Goal: Transaction & Acquisition: Purchase product/service

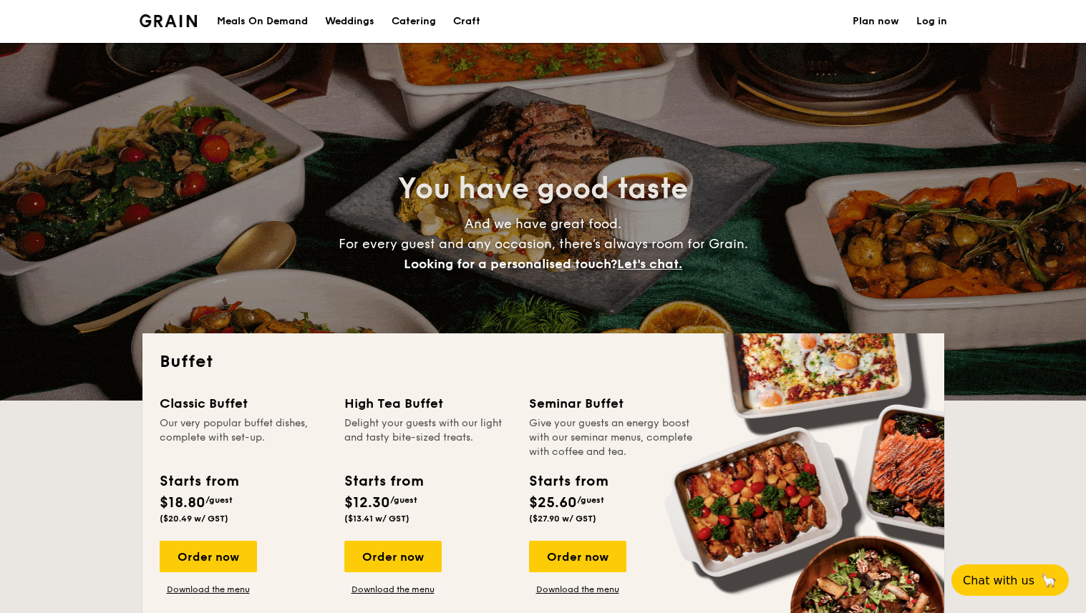
select select
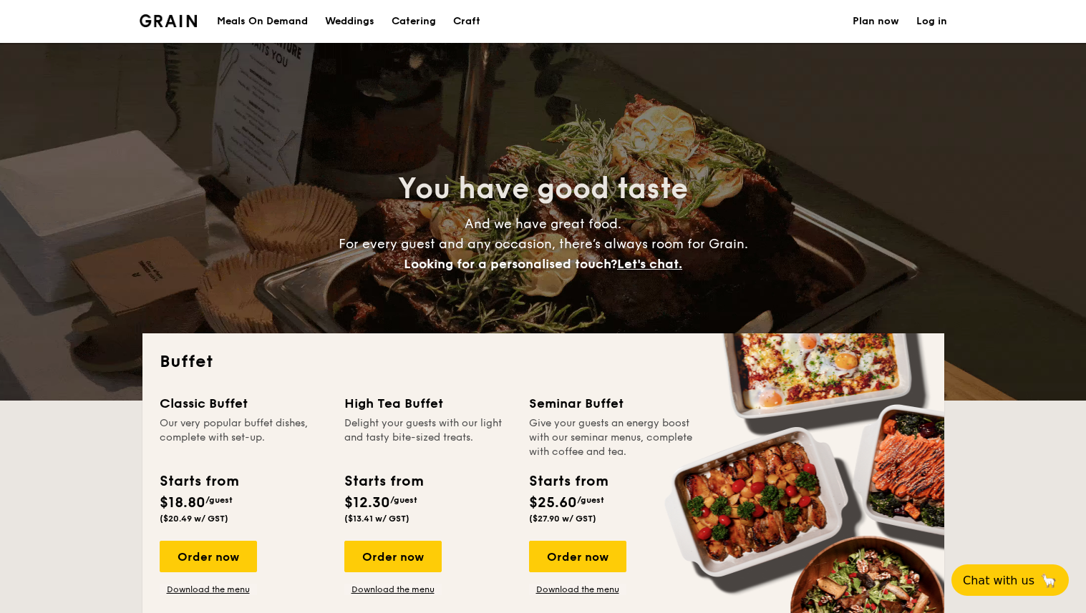
drag, startPoint x: 233, startPoint y: 127, endPoint x: 943, endPoint y: 19, distance: 718.2
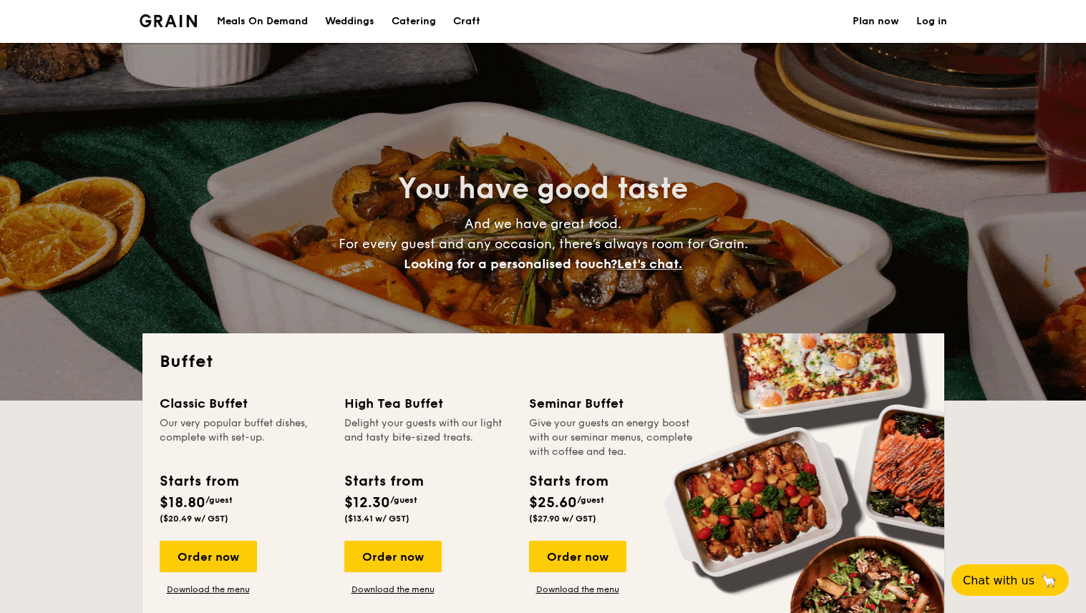
click at [265, 115] on div "You have good taste And we have great food. For every guest and any occasion, t…" at bounding box center [543, 222] width 802 height 358
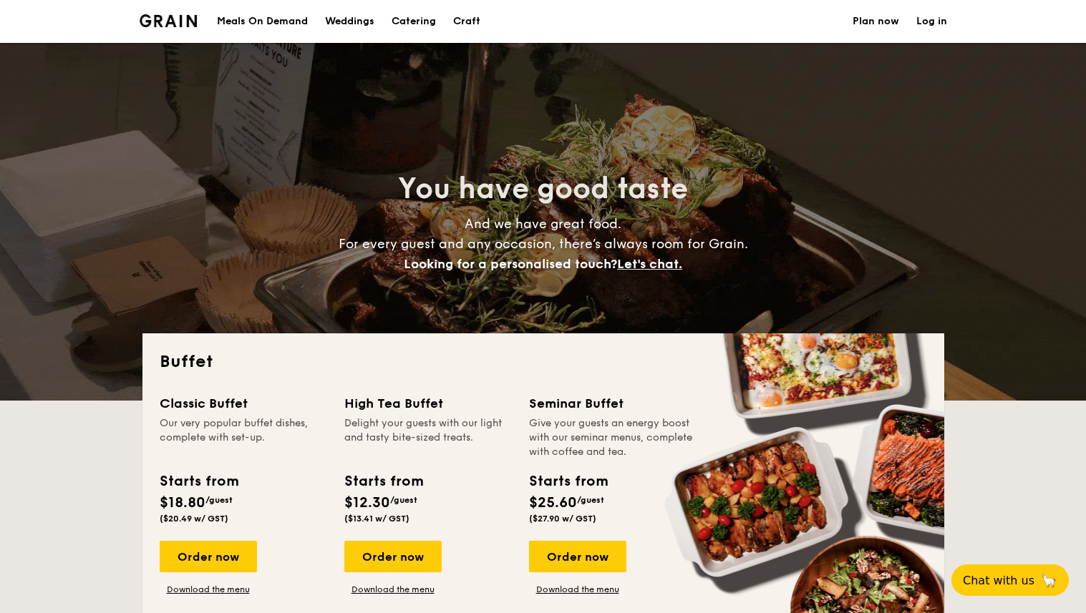
click at [926, 21] on link "Log in" at bounding box center [931, 21] width 31 height 43
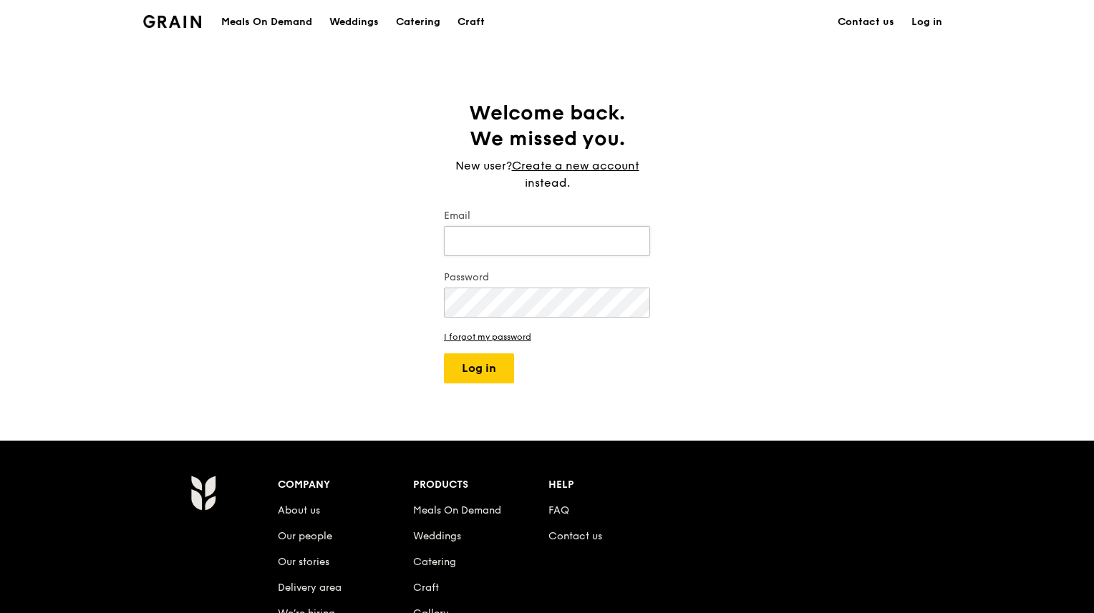
click at [544, 226] on input "Email" at bounding box center [547, 241] width 206 height 30
drag, startPoint x: 485, startPoint y: 243, endPoint x: 945, endPoint y: 68, distance: 492.3
click at [485, 242] on input "Email" at bounding box center [547, 241] width 206 height 30
click at [560, 248] on input "Email" at bounding box center [547, 241] width 206 height 30
type input "[EMAIL_ADDRESS][DOMAIN_NAME]"
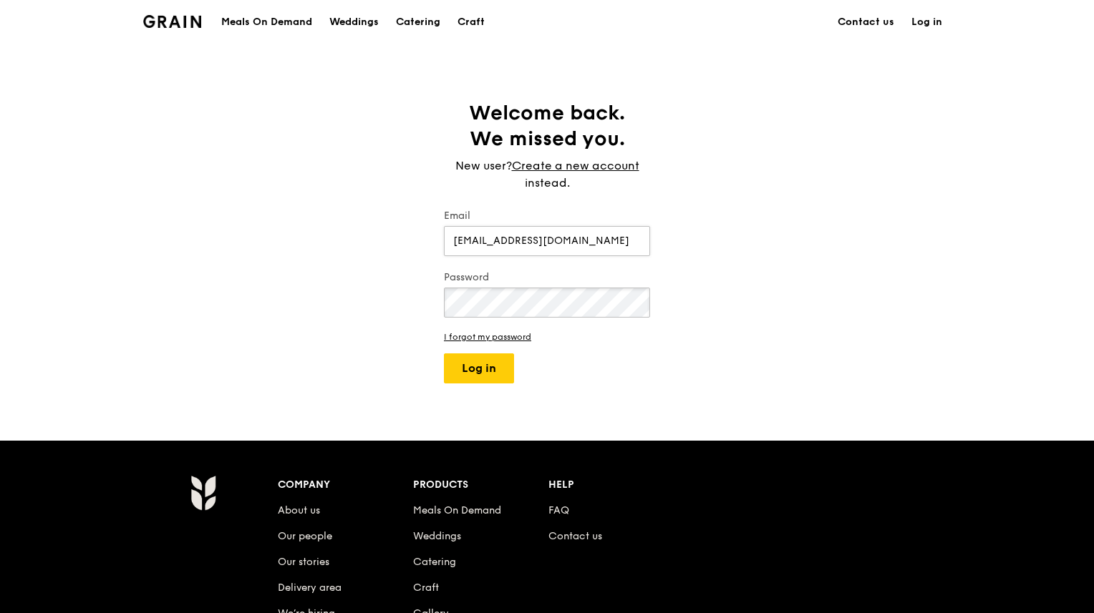
click at [444, 354] on button "Log in" at bounding box center [479, 369] width 70 height 30
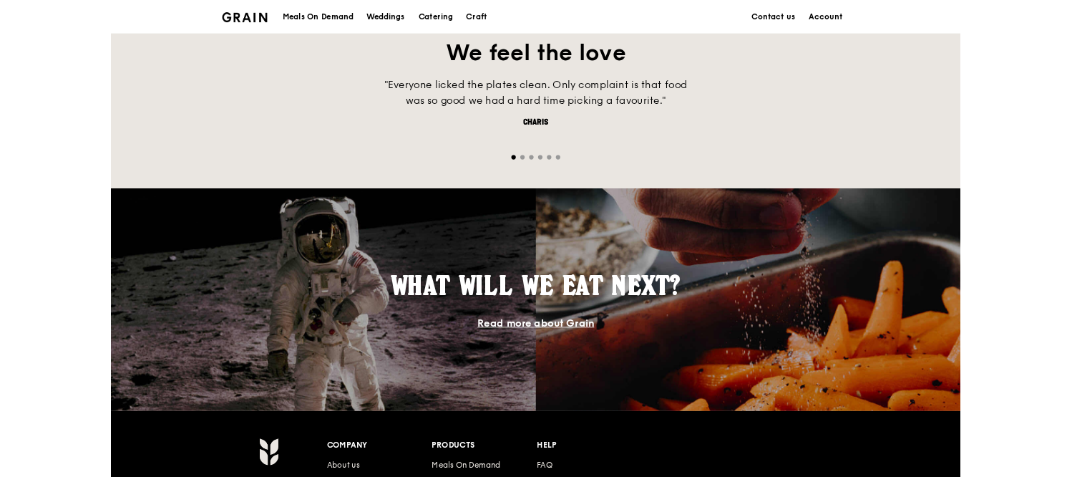
scroll to position [1058, 0]
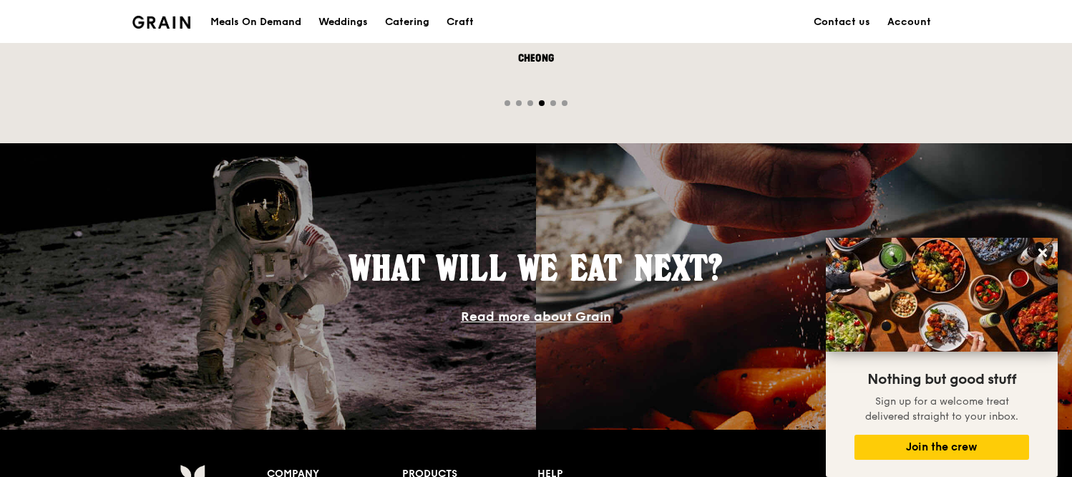
click at [887, 185] on div "What will we eat next? Read more about Grain" at bounding box center [536, 286] width 1072 height 286
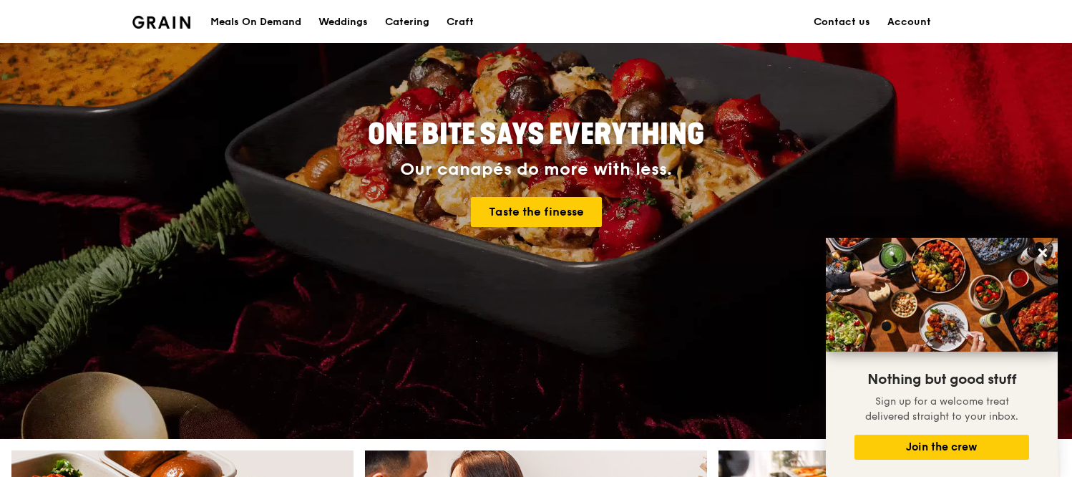
scroll to position [0, 0]
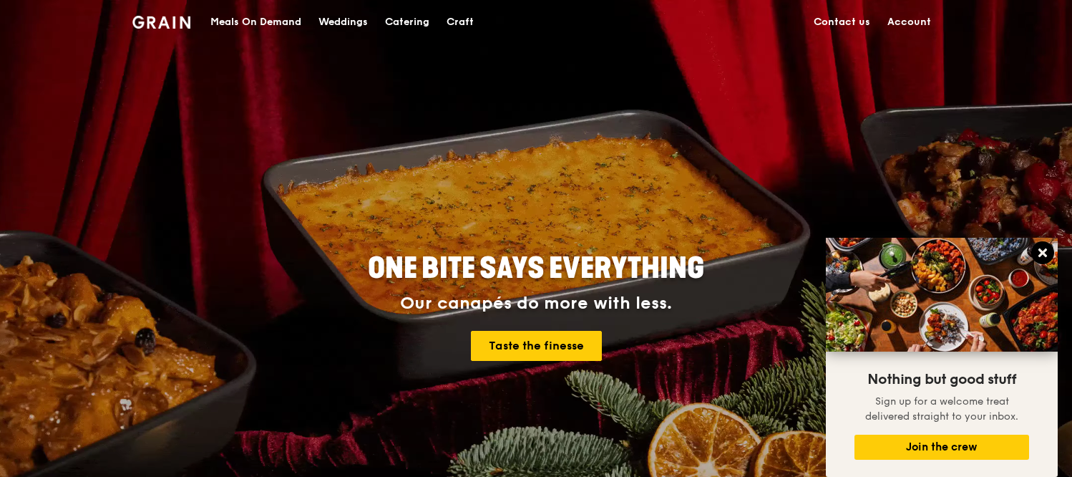
click at [1036, 251] on icon at bounding box center [1042, 252] width 13 height 13
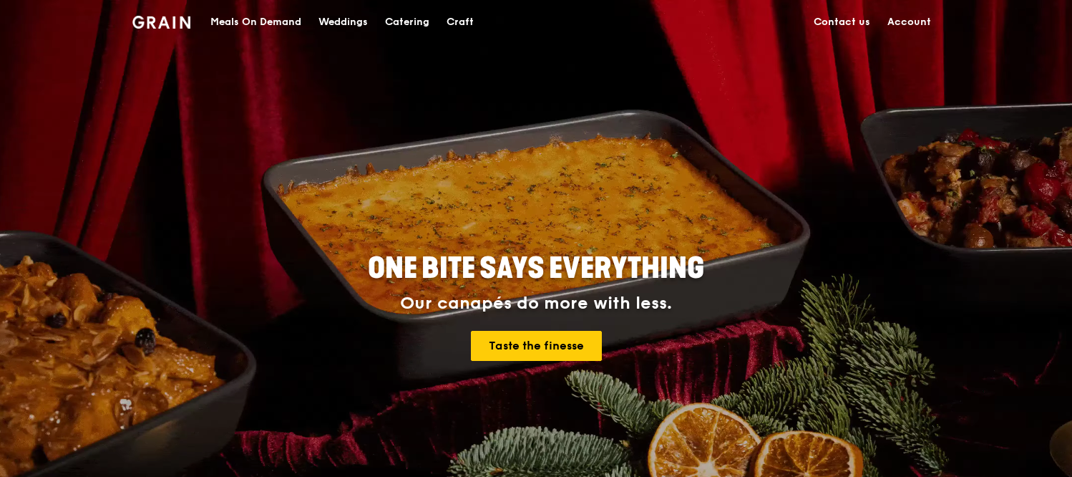
click at [419, 24] on div "Catering" at bounding box center [407, 22] width 44 height 43
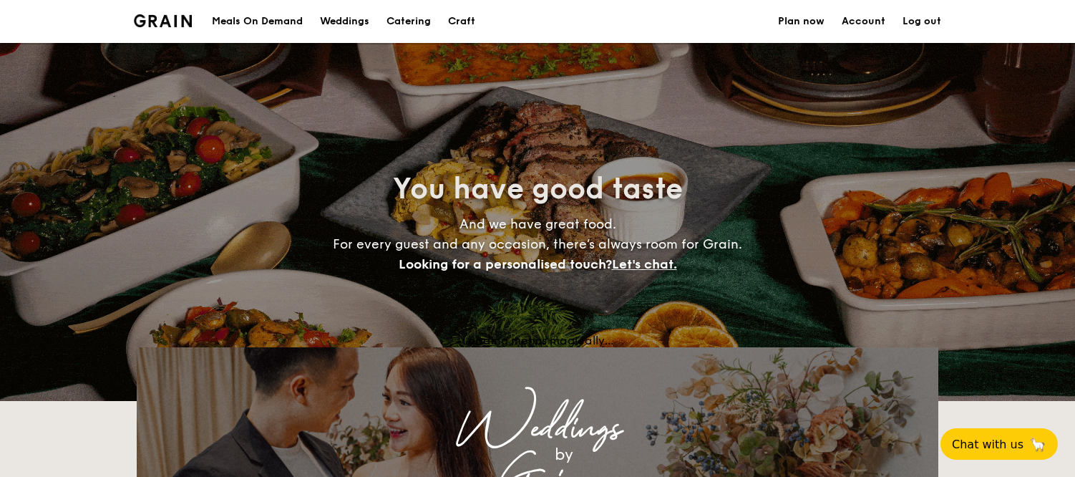
select select
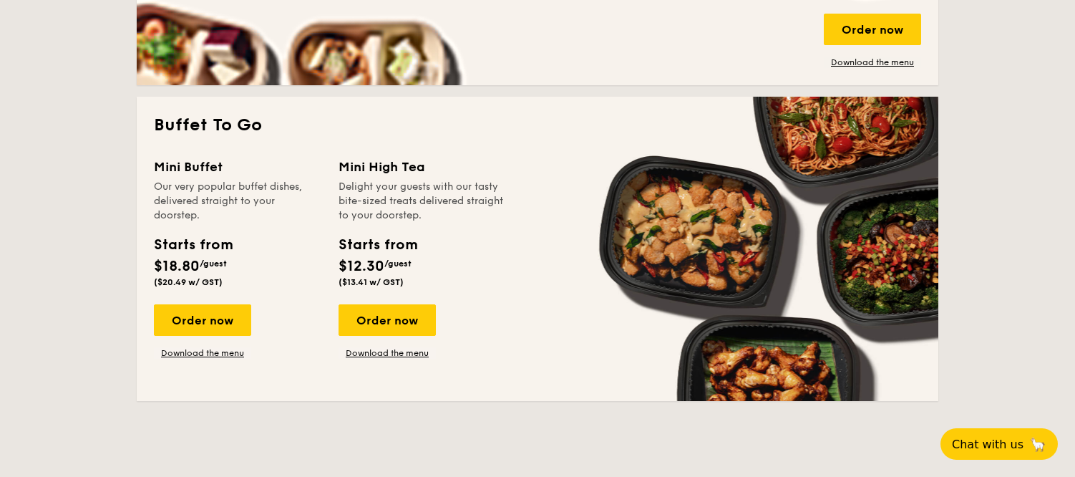
scroll to position [870, 0]
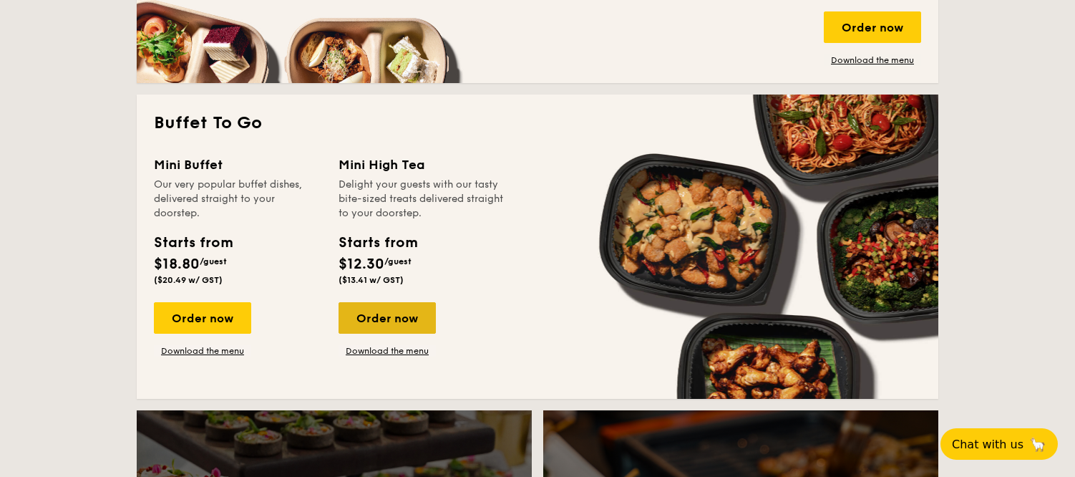
click at [413, 312] on div "Order now" at bounding box center [387, 317] width 97 height 31
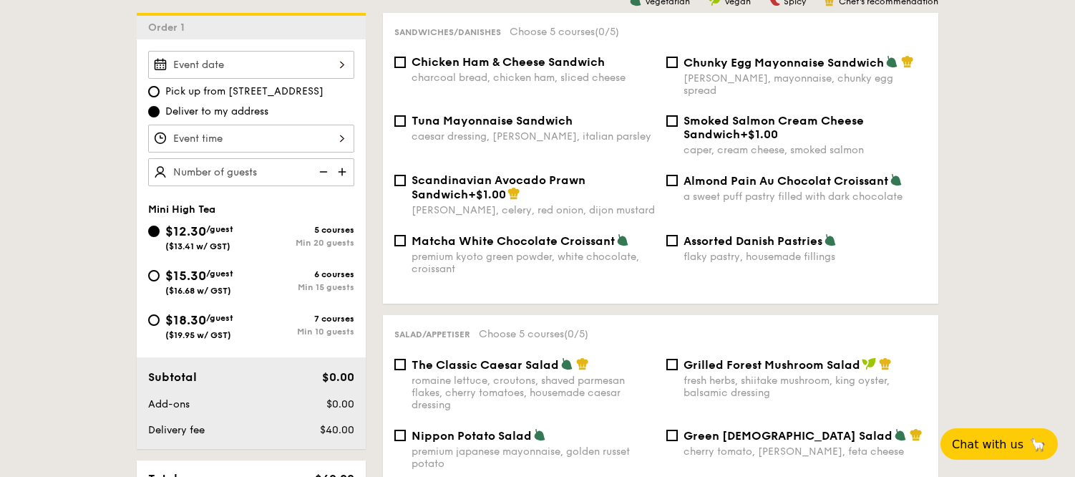
scroll to position [392, 0]
click at [213, 58] on div at bounding box center [251, 64] width 206 height 28
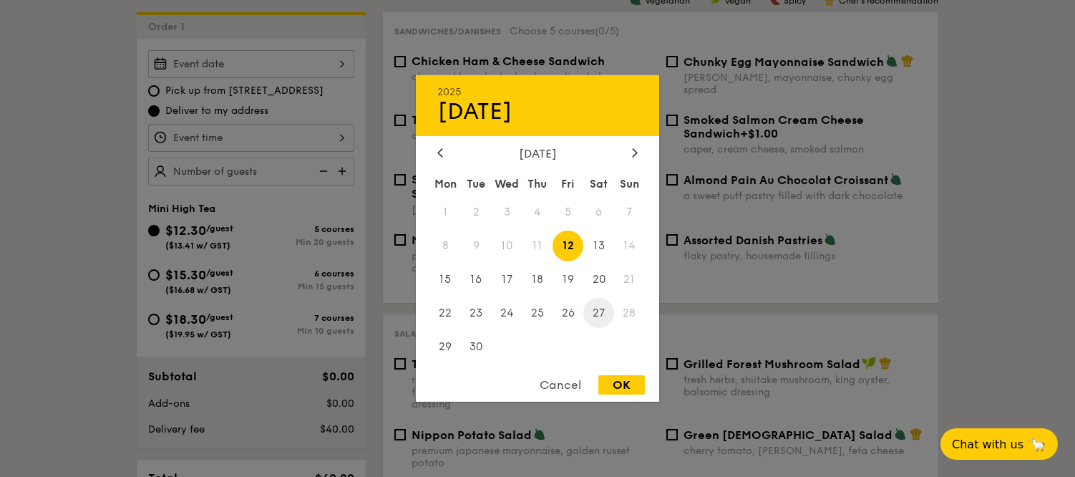
click at [601, 311] on span "27" at bounding box center [598, 312] width 31 height 31
click at [617, 382] on div "OK" at bounding box center [621, 384] width 47 height 19
type input "Sep 27, 2025"
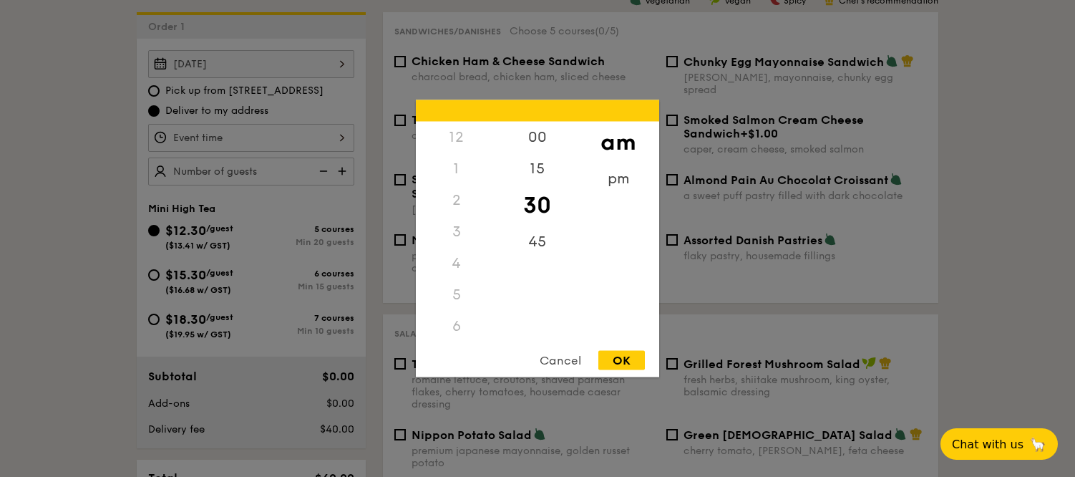
click at [240, 140] on div "12 1 2 3 4 5 6 7 8 9 10 11 00 15 30 45 am pm Cancel OK" at bounding box center [251, 138] width 206 height 28
click at [455, 179] on div "2" at bounding box center [456, 170] width 81 height 31
click at [454, 175] on div "2" at bounding box center [456, 170] width 81 height 31
click at [457, 205] on div "3" at bounding box center [456, 201] width 81 height 31
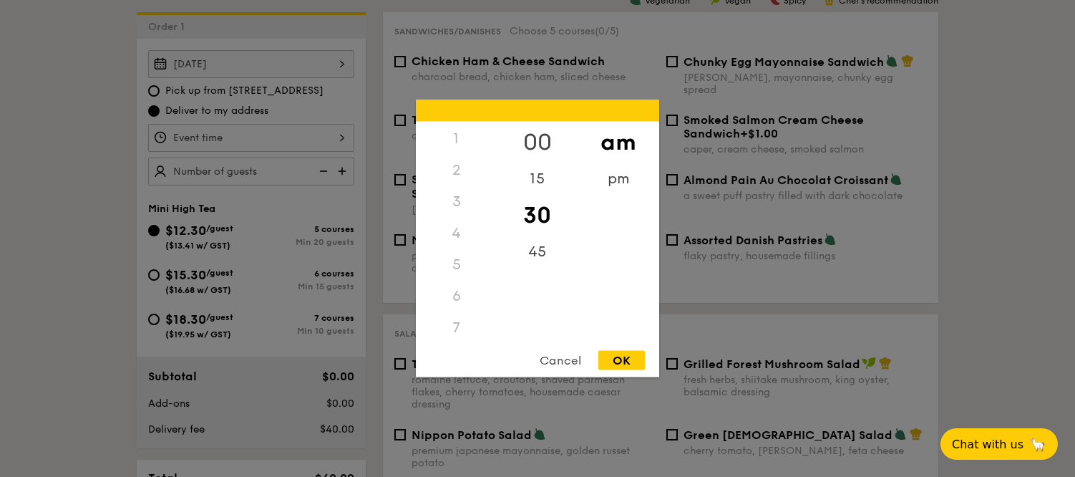
click at [535, 145] on div "00" at bounding box center [537, 143] width 81 height 42
click at [462, 200] on div "3" at bounding box center [456, 201] width 81 height 31
click at [618, 184] on div "pm" at bounding box center [618, 184] width 81 height 42
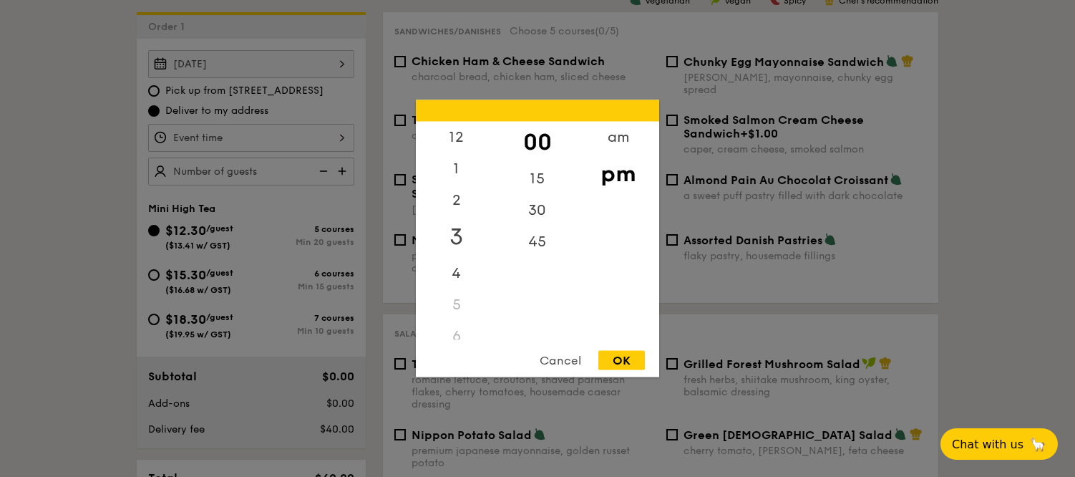
click at [457, 232] on div "3" at bounding box center [456, 237] width 81 height 42
click at [636, 361] on div "OK" at bounding box center [621, 360] width 47 height 19
type input "3:00PM"
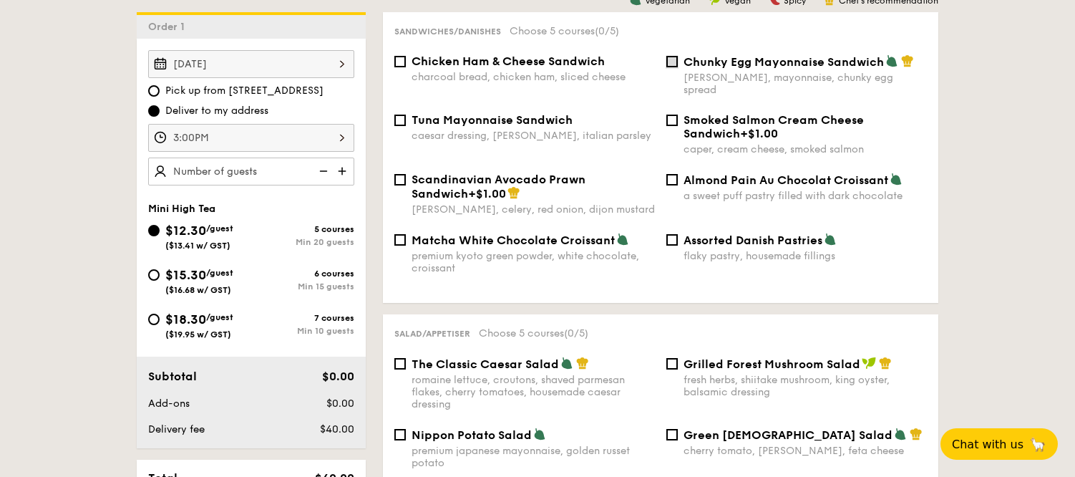
click at [676, 62] on input "Chunky Egg Mayonnaise Sandwich dijon mustard, mayonnaise, chunky egg spread" at bounding box center [671, 61] width 11 height 11
checkbox input "true"
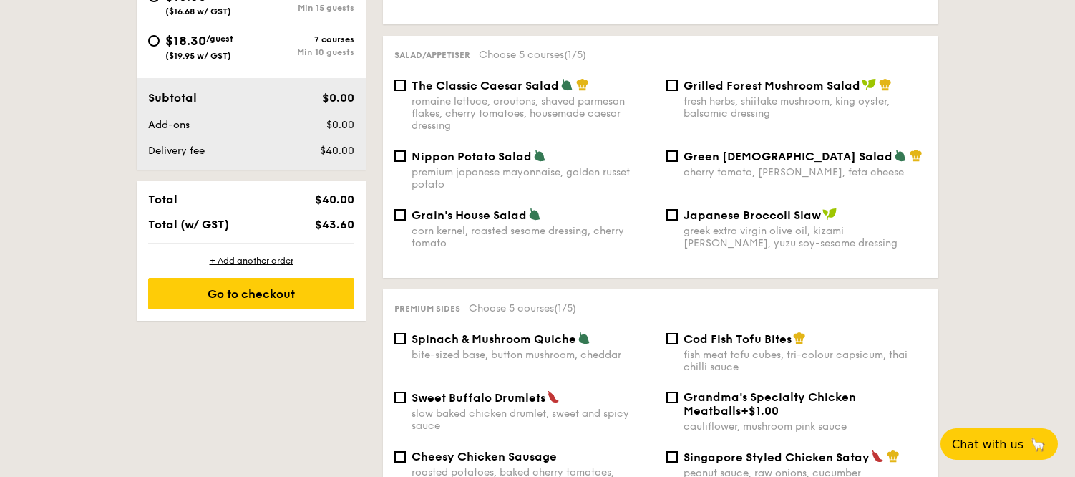
scroll to position [671, 0]
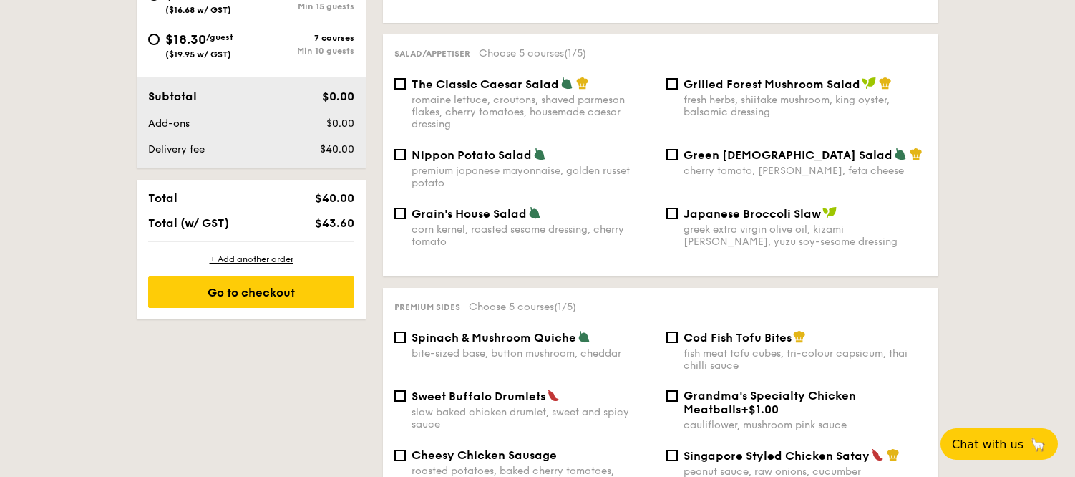
click at [680, 396] on div "Grandma's Specialty Chicken Meatballs +$1.00 cauliflower, mushroom pink sauce" at bounding box center [797, 410] width 272 height 42
click at [674, 390] on input "Grandma's Specialty Chicken Meatballs +$1.00 cauliflower, mushroom pink sauce" at bounding box center [671, 395] width 11 height 11
checkbox input "true"
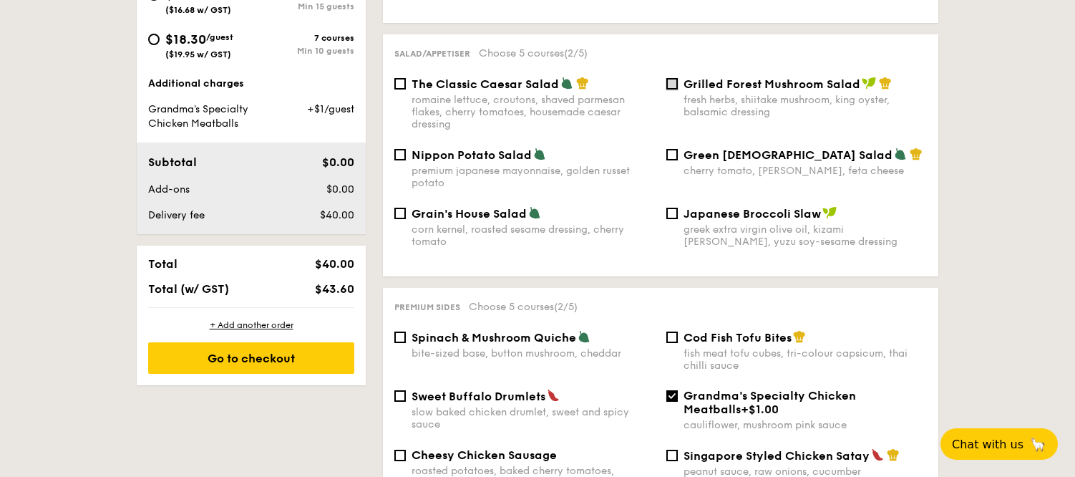
click at [673, 78] on input "Grilled Forest Mushroom Salad fresh herbs, shiitake mushroom, king oyster, bals…" at bounding box center [671, 83] width 11 height 11
checkbox input "true"
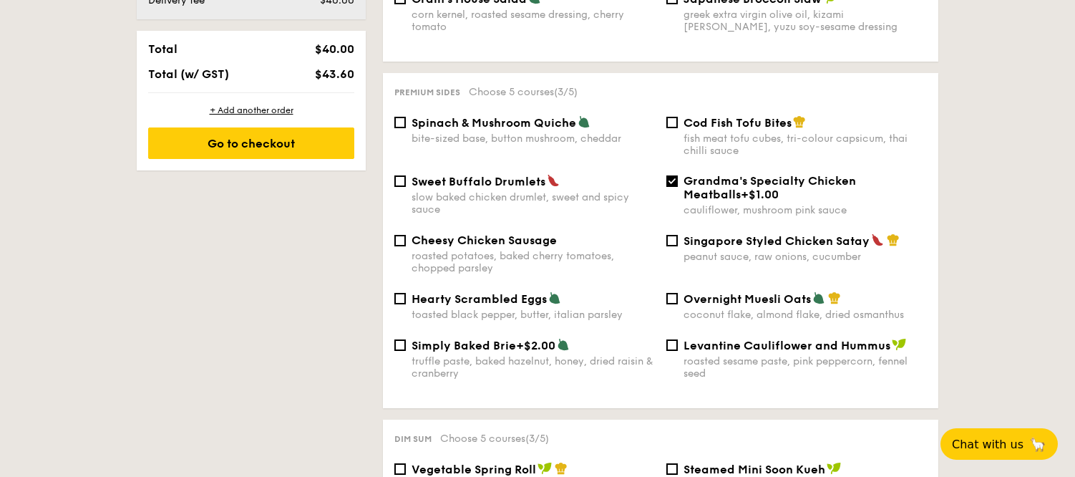
scroll to position [880, 0]
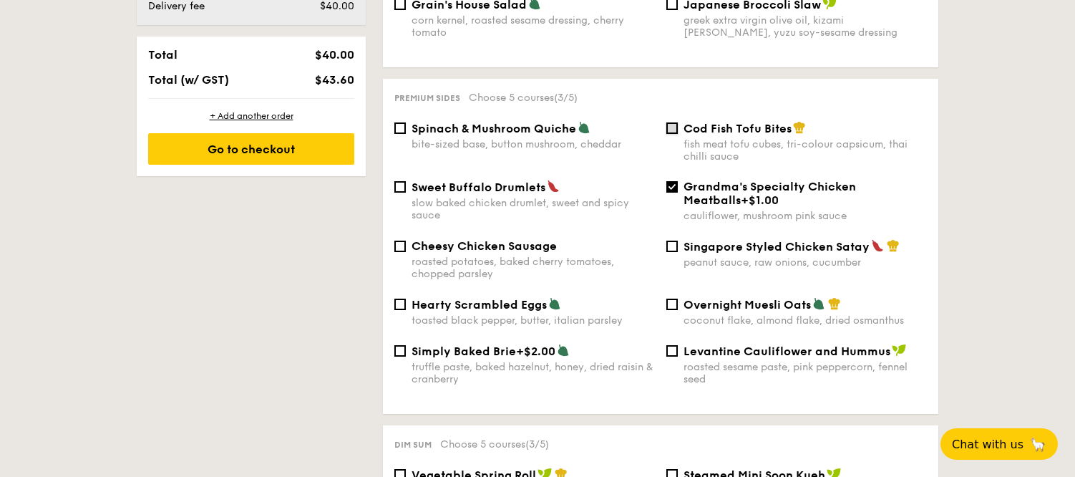
click at [668, 126] on input "Cod Fish Tofu Bites fish meat tofu cubes, tri-colour capsicum, thai chilli sauce" at bounding box center [671, 127] width 11 height 11
checkbox input "true"
click at [675, 243] on input "Singapore Styled Chicken Satay peanut sauce, raw onions, cucumber" at bounding box center [671, 246] width 11 height 11
checkbox input "true"
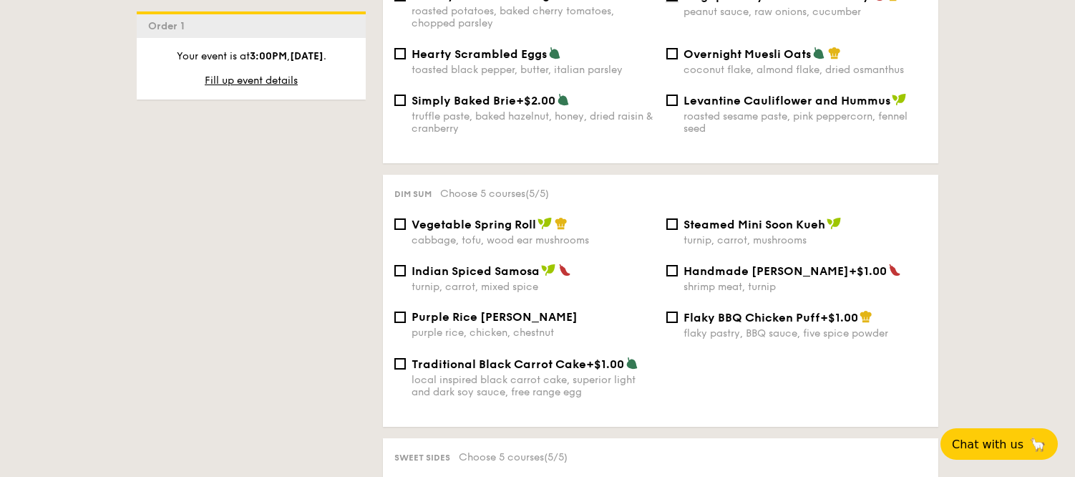
scroll to position [1132, 0]
click at [397, 218] on input "Vegetable Spring Roll cabbage, tofu, wood ear mushrooms" at bounding box center [399, 223] width 11 height 11
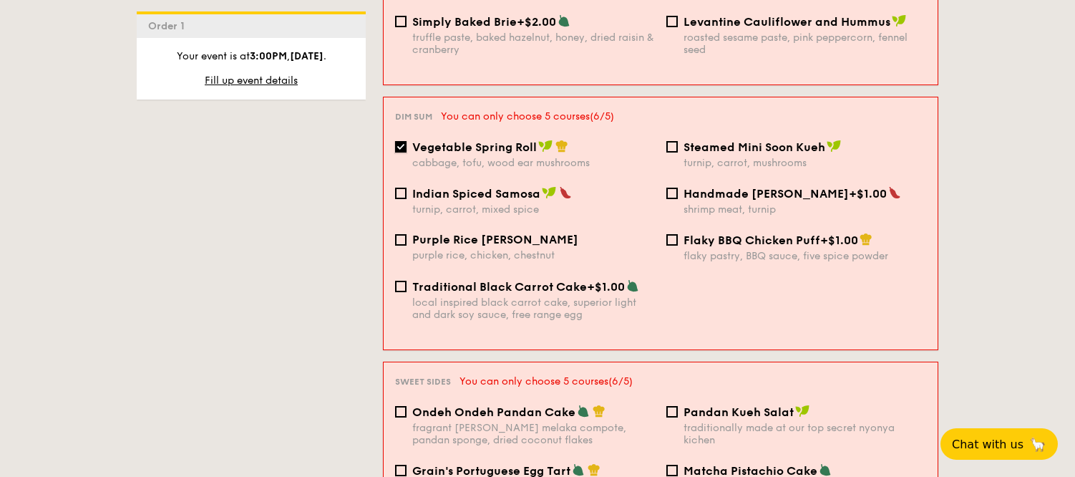
scroll to position [1225, 0]
click at [397, 142] on input "Vegetable Spring Roll cabbage, tofu, wood ear mushrooms" at bounding box center [400, 147] width 11 height 11
checkbox input "false"
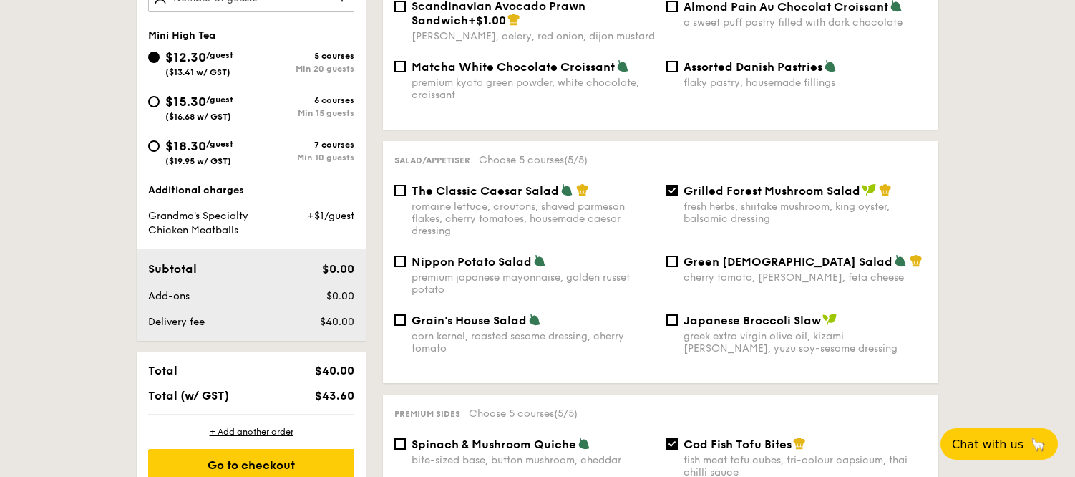
scroll to position [572, 0]
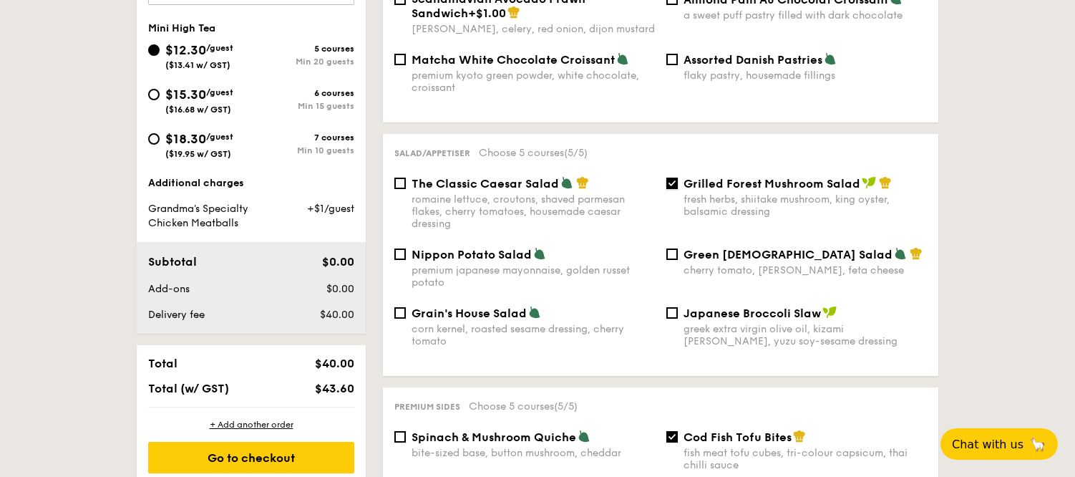
click at [674, 179] on input "Grilled Forest Mushroom Salad fresh herbs, shiitake mushroom, king oyster, bals…" at bounding box center [671, 183] width 11 height 11
checkbox input "false"
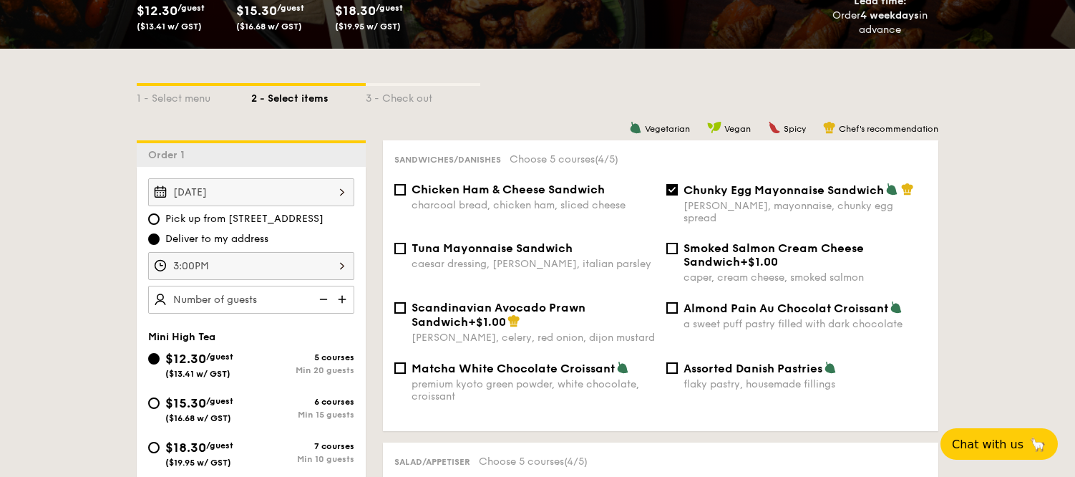
scroll to position [271, 0]
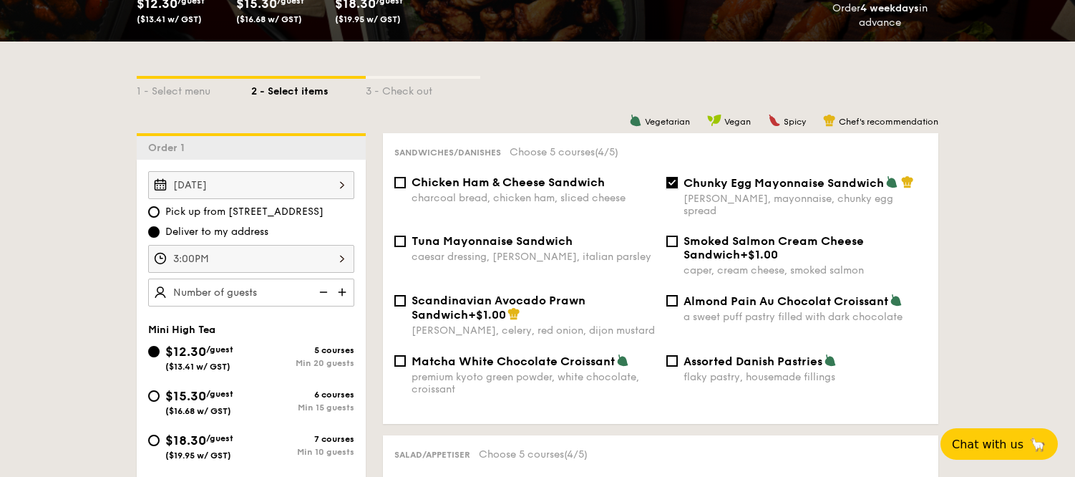
click at [674, 187] on input "Chunky Egg Mayonnaise Sandwich dijon mustard, mayonnaise, chunky egg spread" at bounding box center [671, 182] width 11 height 11
checkbox input "false"
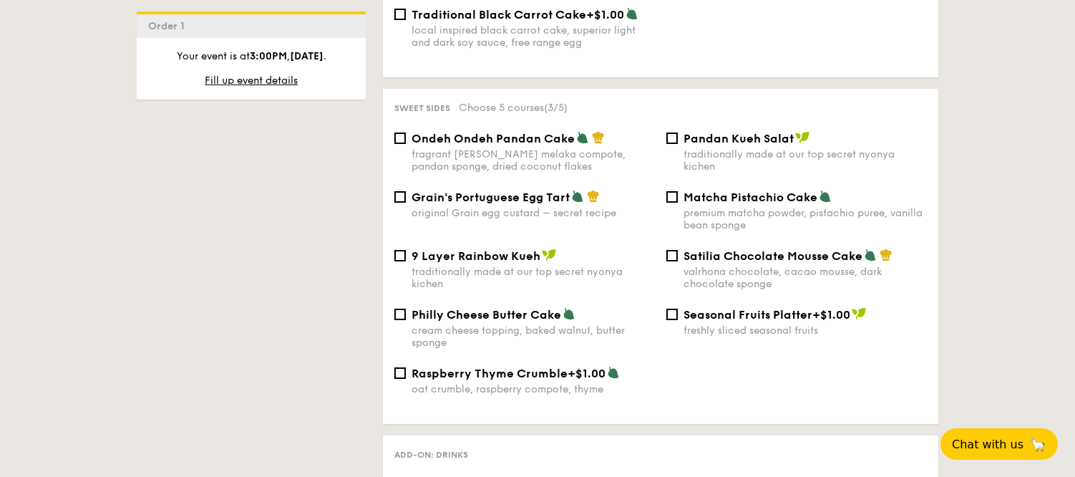
scroll to position [1482, 0]
click at [396, 136] on input "Ondeh Ondeh Pandan Cake fragrant gula melaka compote, pandan sponge, dried coco…" at bounding box center [399, 136] width 11 height 11
checkbox input "true"
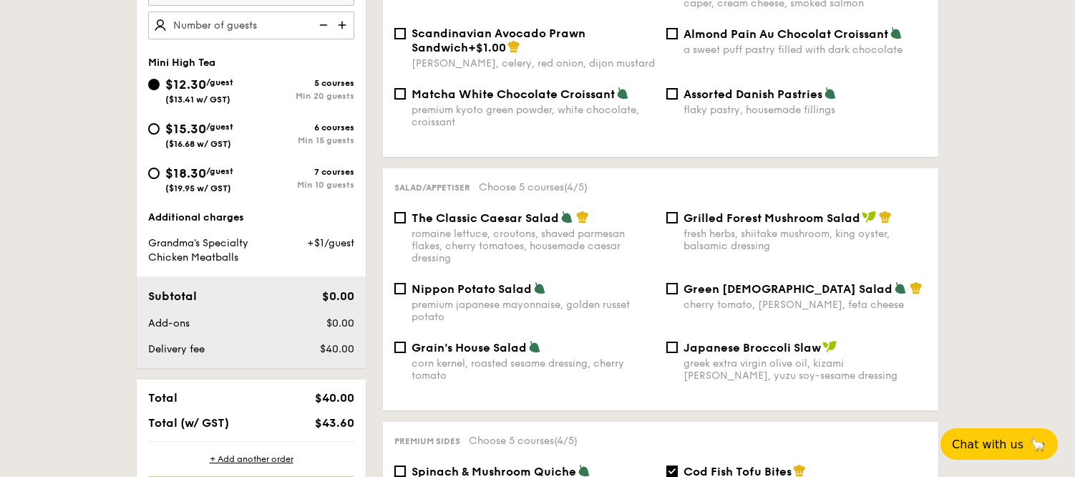
scroll to position [538, 0]
click at [670, 211] on input "Grilled Forest Mushroom Salad fresh herbs, shiitake mushroom, king oyster, bals…" at bounding box center [671, 216] width 11 height 11
checkbox input "true"
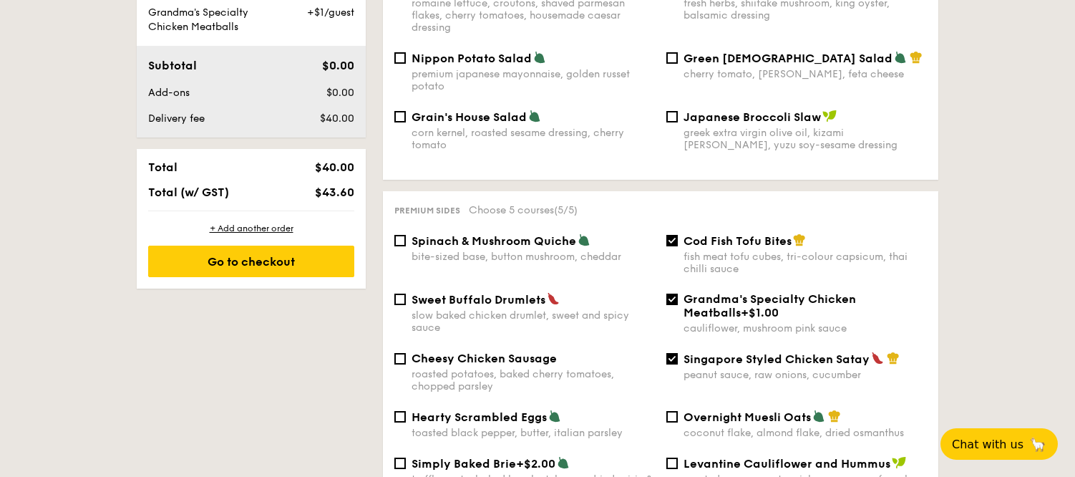
scroll to position [772, 0]
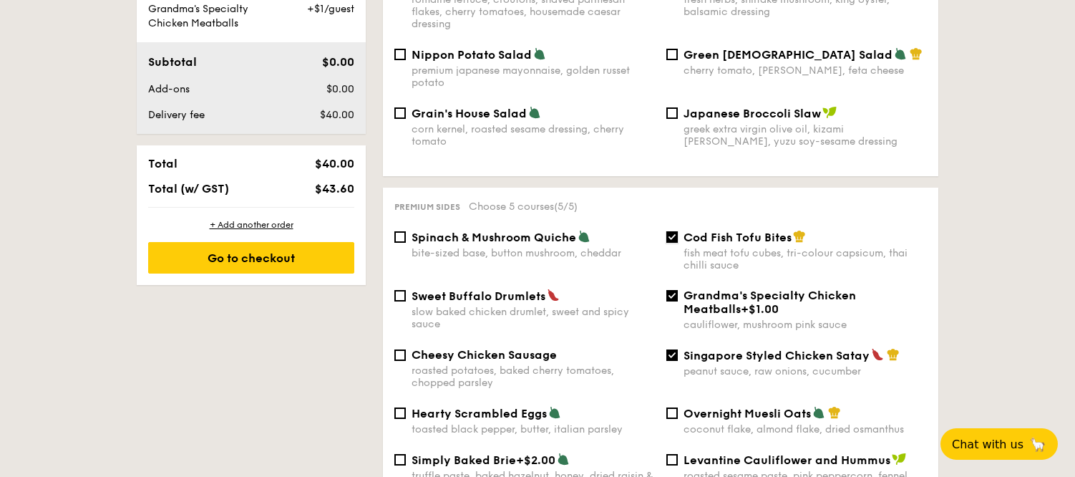
click at [670, 235] on input "Cod Fish Tofu Bites fish meat tofu cubes, tri-colour capsicum, thai chilli sauce" at bounding box center [671, 236] width 11 height 11
checkbox input "false"
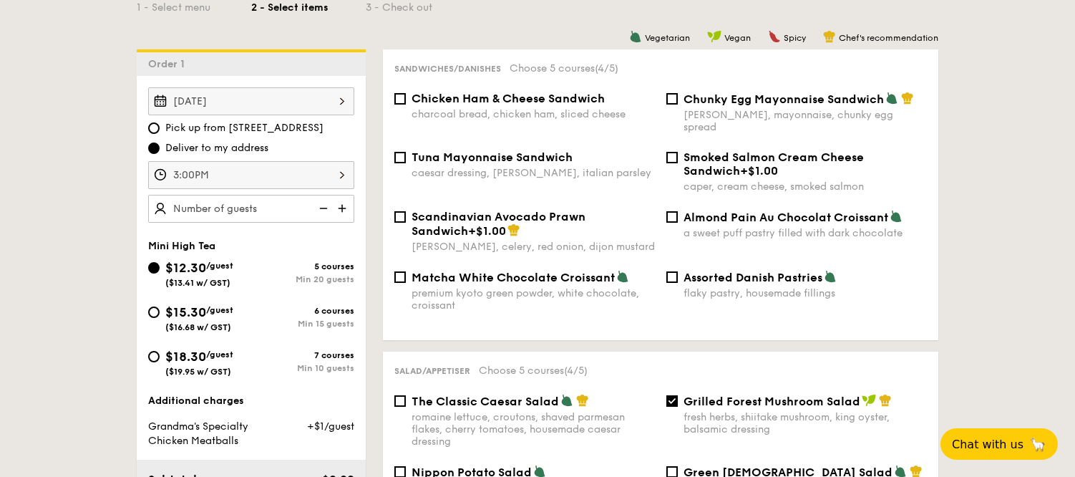
scroll to position [352, 0]
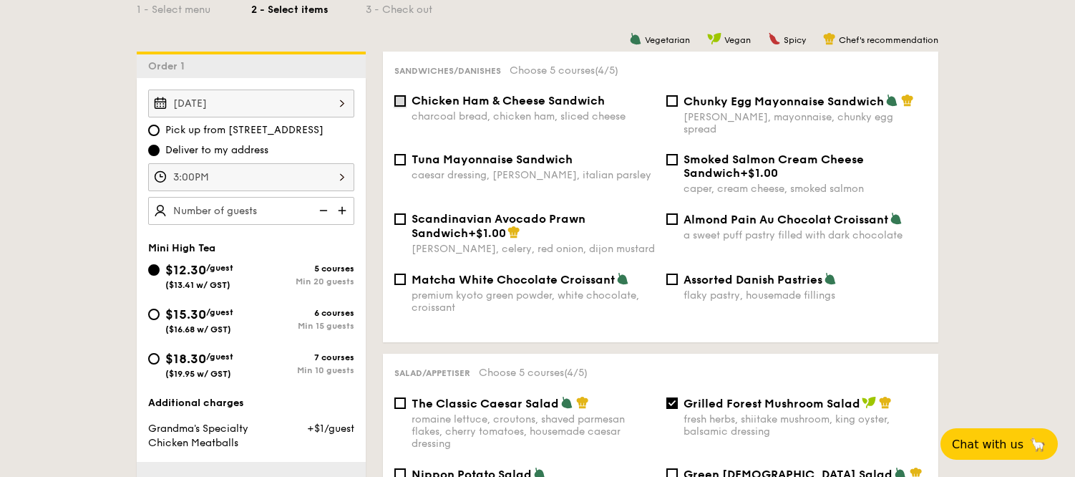
click at [400, 97] on input "Chicken Ham & Cheese Sandwich charcoal bread, chicken ham, sliced cheese" at bounding box center [399, 100] width 11 height 11
checkbox input "true"
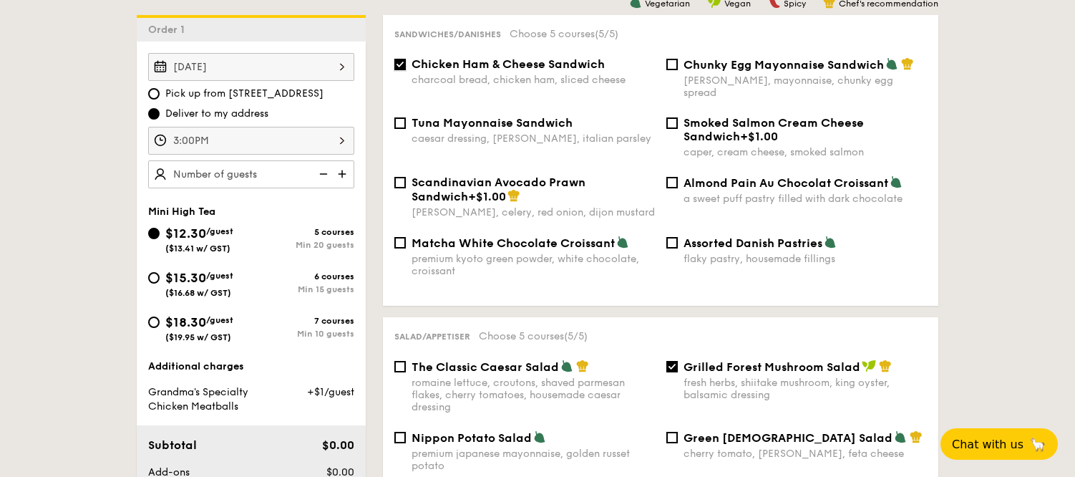
scroll to position [390, 0]
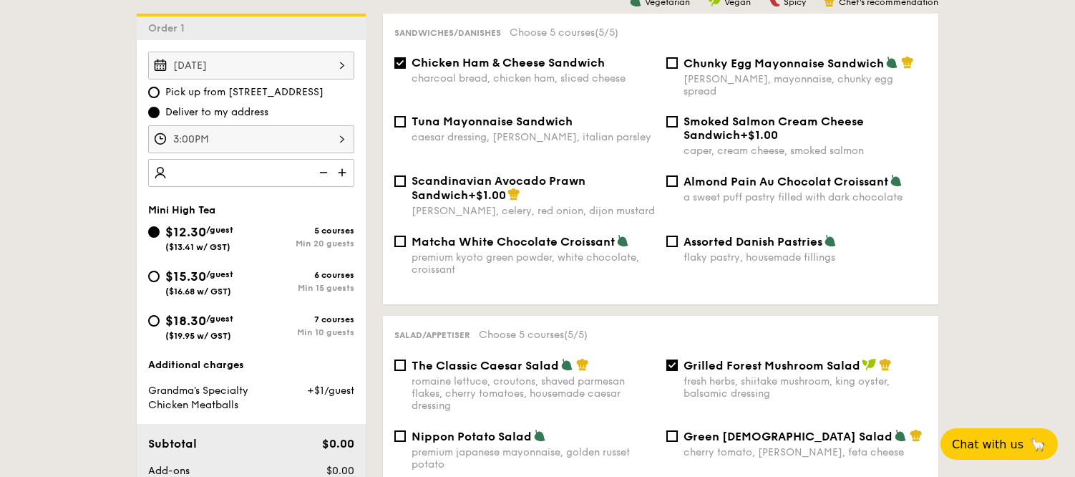
click at [341, 174] on img at bounding box center [343, 172] width 21 height 27
type input "20 guests"
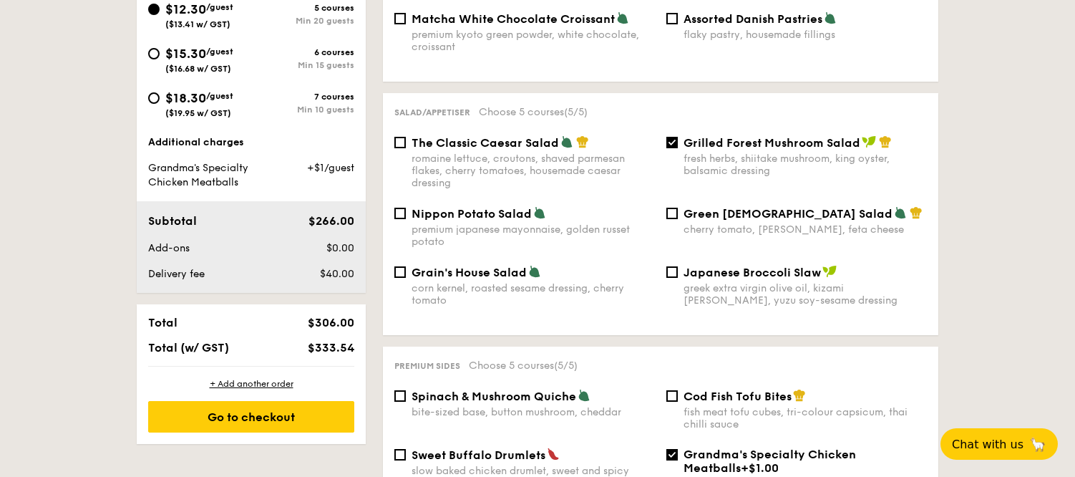
scroll to position [618, 0]
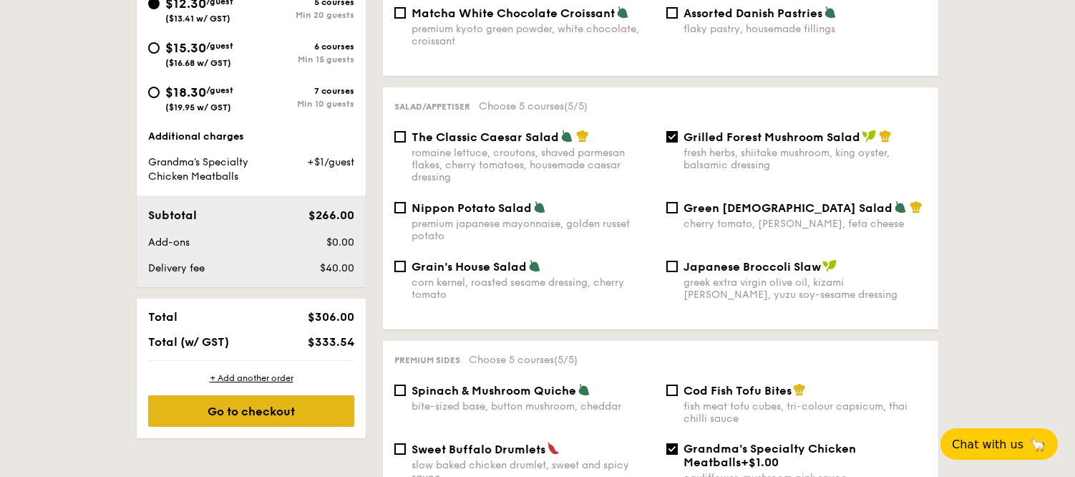
click at [288, 407] on div "Go to checkout" at bounding box center [251, 410] width 206 height 31
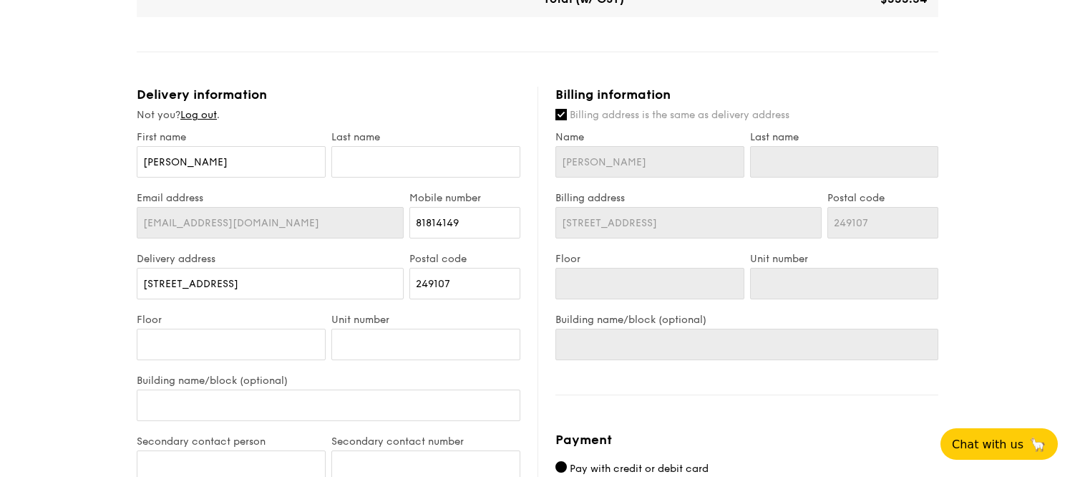
scroll to position [589, 0]
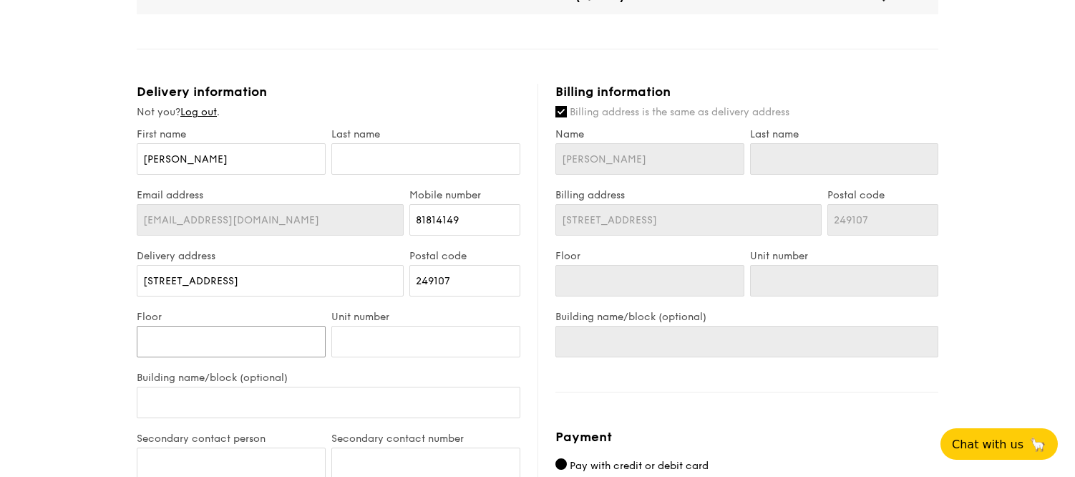
click at [212, 331] on input "Floor" at bounding box center [231, 341] width 189 height 31
click at [223, 283] on input "11 Jervois Close" at bounding box center [270, 280] width 267 height 31
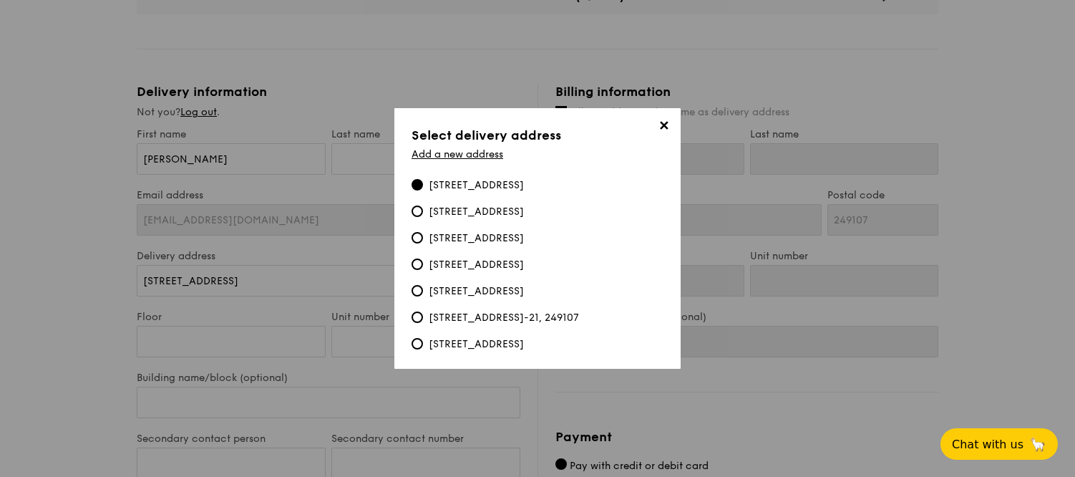
click at [659, 133] on span "✕" at bounding box center [664, 128] width 20 height 20
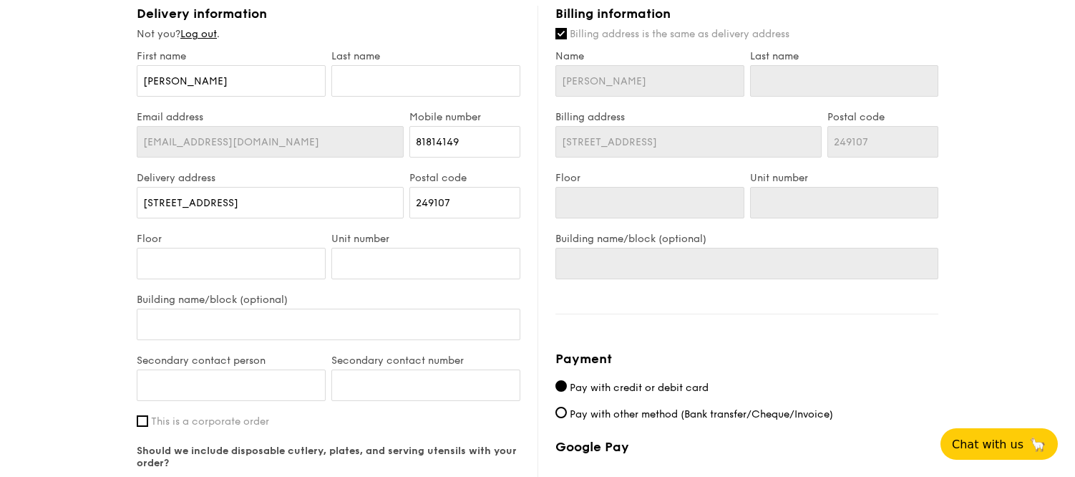
scroll to position [671, 0]
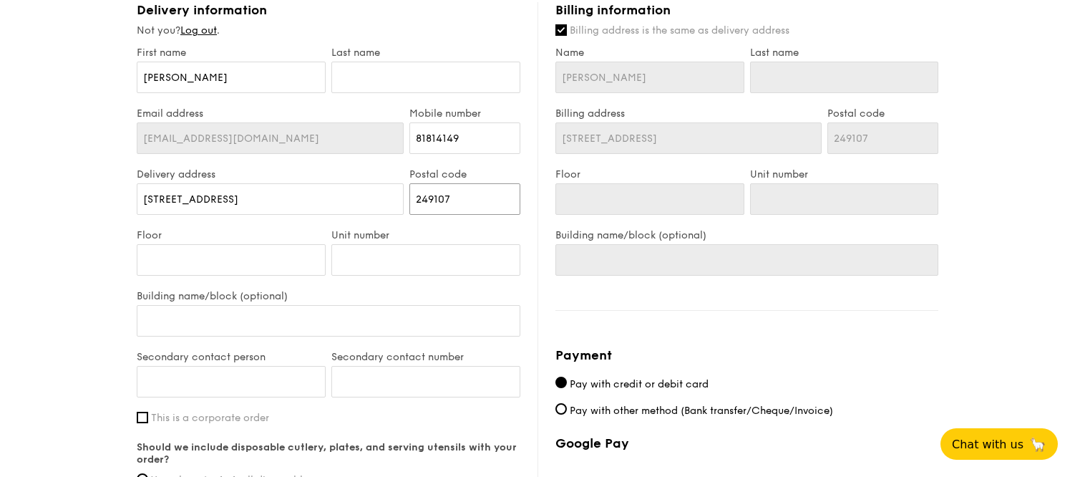
click at [449, 195] on input "249107" at bounding box center [464, 198] width 111 height 31
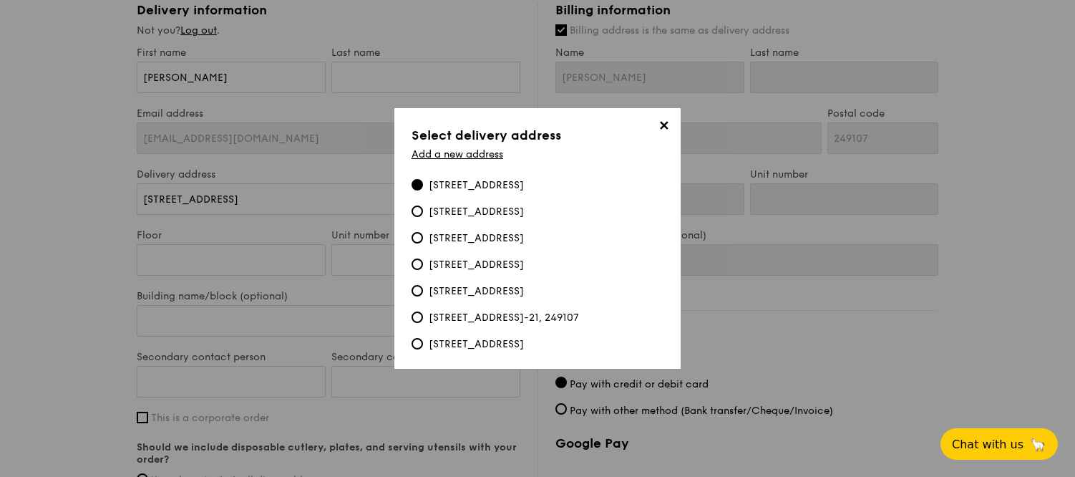
click at [664, 131] on span "✕" at bounding box center [664, 128] width 20 height 20
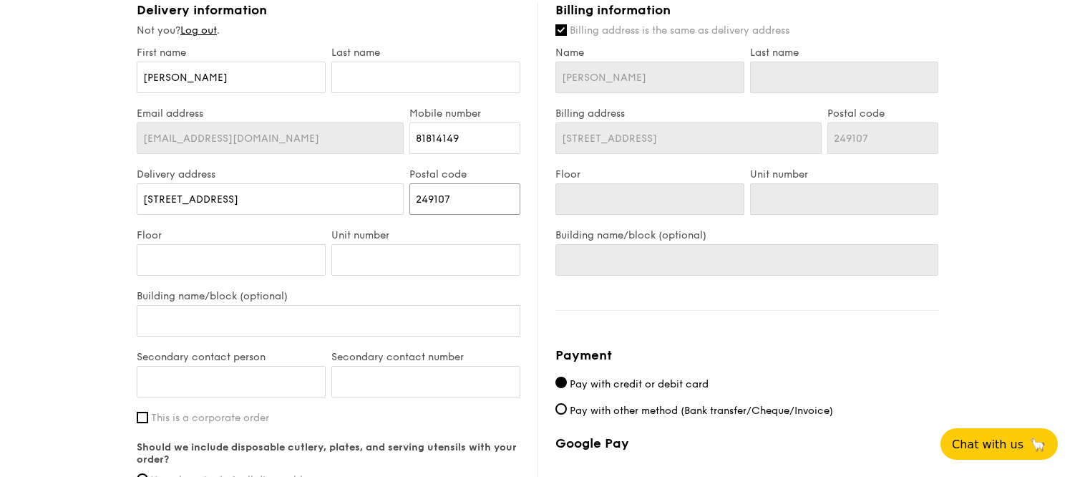
click at [456, 204] on input "249107" at bounding box center [464, 198] width 111 height 31
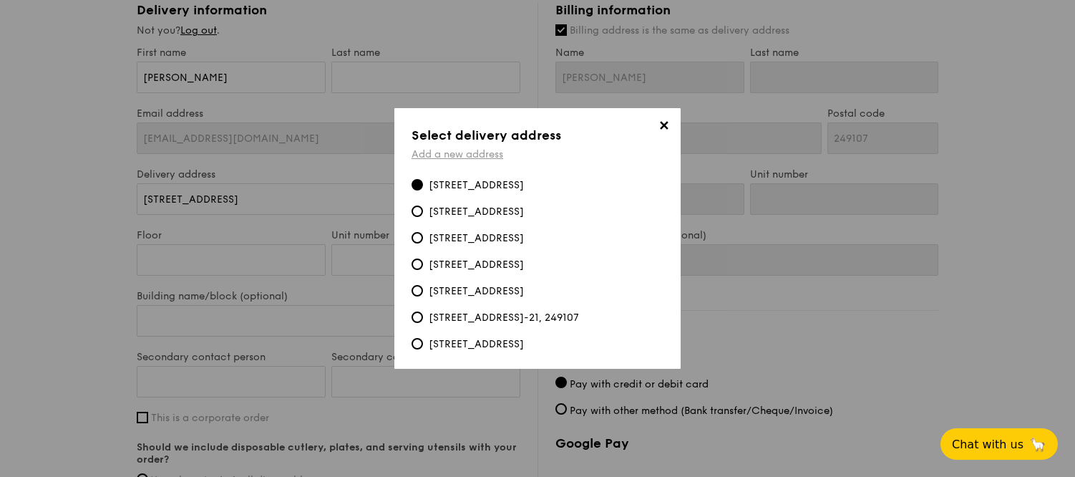
click at [472, 157] on link "Add a new address" at bounding box center [458, 154] width 92 height 12
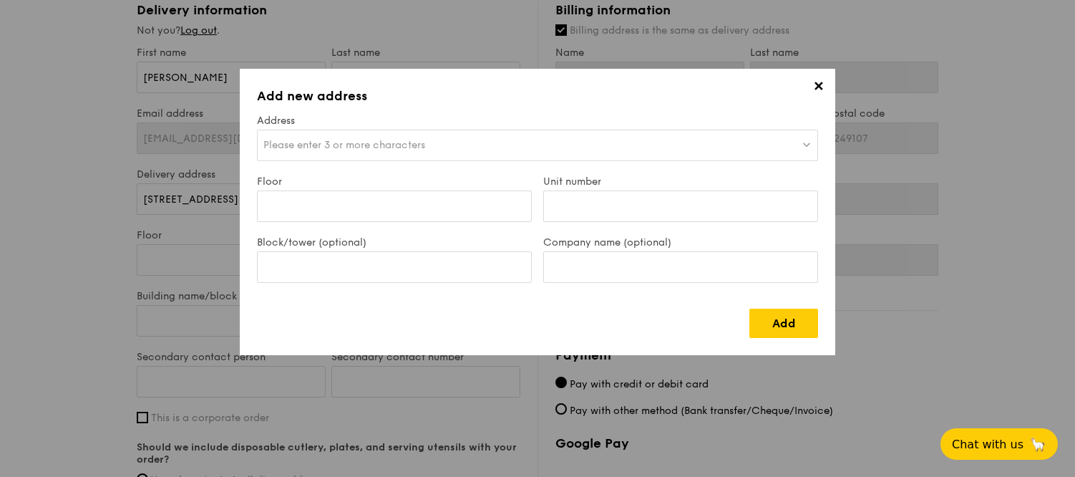
click at [412, 135] on div "Please enter 3 or more characters" at bounding box center [537, 145] width 561 height 31
click at [393, 266] on input "Block/tower (optional)" at bounding box center [394, 266] width 275 height 31
click at [583, 215] on input "Unit number" at bounding box center [680, 205] width 275 height 31
click at [586, 263] on input "Company name (optional)" at bounding box center [680, 266] width 275 height 31
click at [439, 263] on input "Block/tower (optional)" at bounding box center [394, 266] width 275 height 31
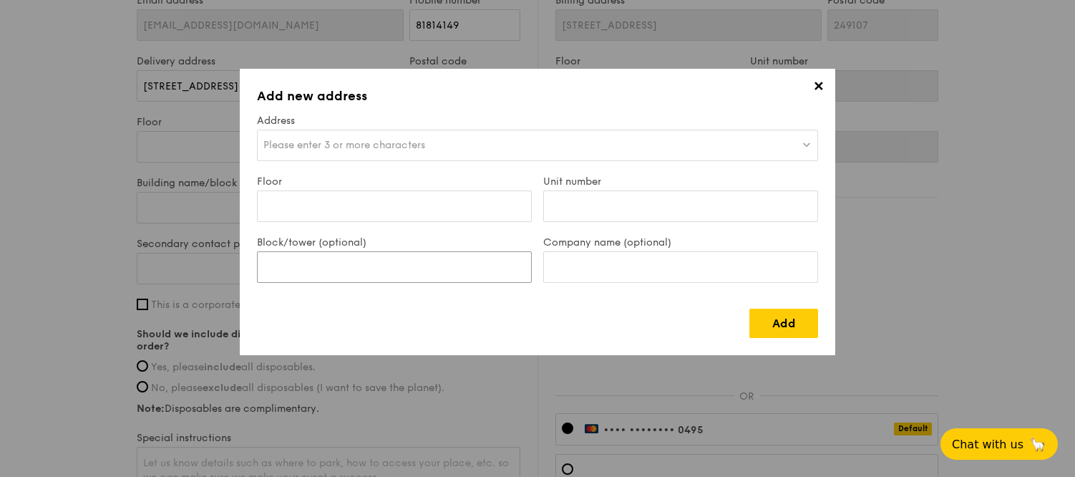
scroll to position [783, 0]
click at [417, 139] on span "Please enter 3 or more characters" at bounding box center [344, 145] width 162 height 12
paste input "6 Eu Tong Sen St Clarke Quay"
type input "6 Eu Tong Sen St Clarke Quay"
click at [344, 241] on label "Block/tower (optional)" at bounding box center [394, 242] width 275 height 12
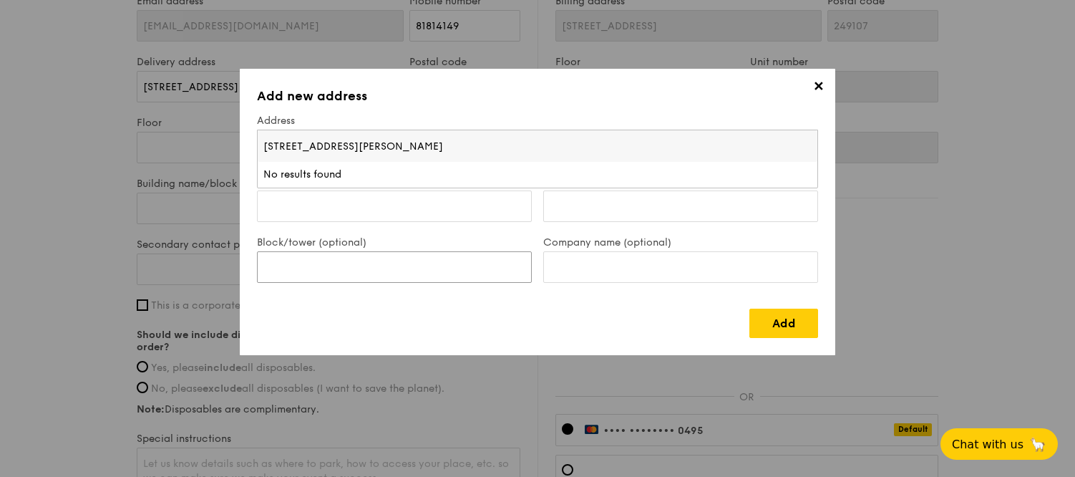
click at [344, 251] on input "Block/tower (optional)" at bounding box center [394, 266] width 275 height 31
click at [341, 210] on input "Floor" at bounding box center [394, 205] width 275 height 31
click at [352, 151] on div "Please enter 3 or more characters" at bounding box center [537, 145] width 561 height 31
drag, startPoint x: 329, startPoint y: 147, endPoint x: 460, endPoint y: 153, distance: 130.4
click at [460, 153] on input "6 Eu Tong Sen St Clarke Quay" at bounding box center [538, 145] width 560 height 31
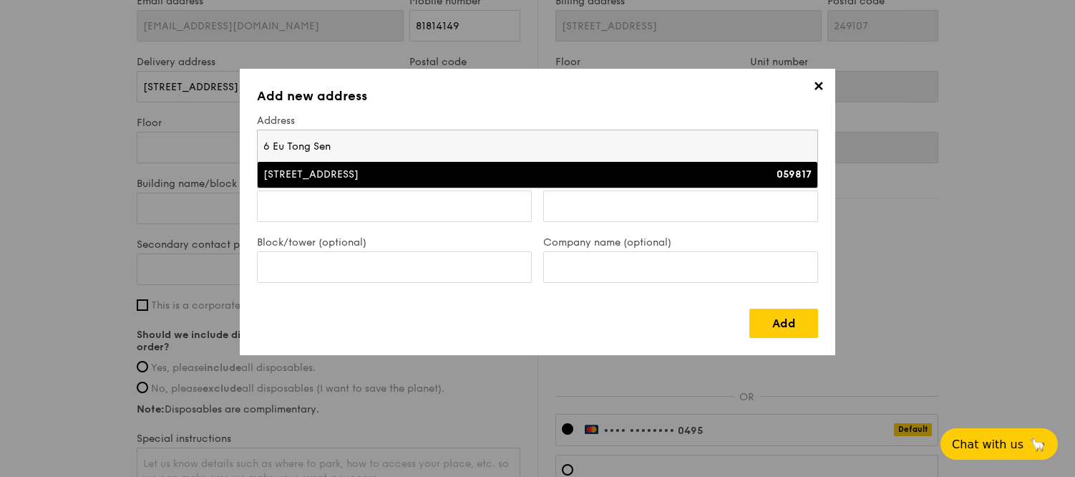
type input "6 Eu Tong Sen"
click at [431, 175] on div "6 Eu Tong Sen Street" at bounding box center [469, 174] width 412 height 14
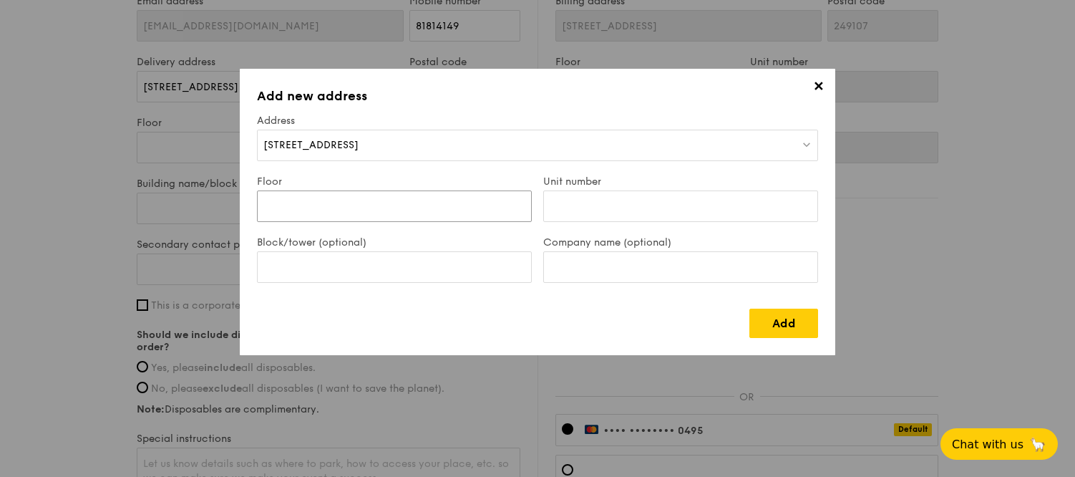
click at [382, 203] on input "Floor" at bounding box center [394, 205] width 275 height 31
click at [598, 206] on input "Unit number" at bounding box center [680, 205] width 275 height 31
paste input "#04-63"
type input "#04-63"
click at [460, 213] on input "Floor" at bounding box center [394, 205] width 275 height 31
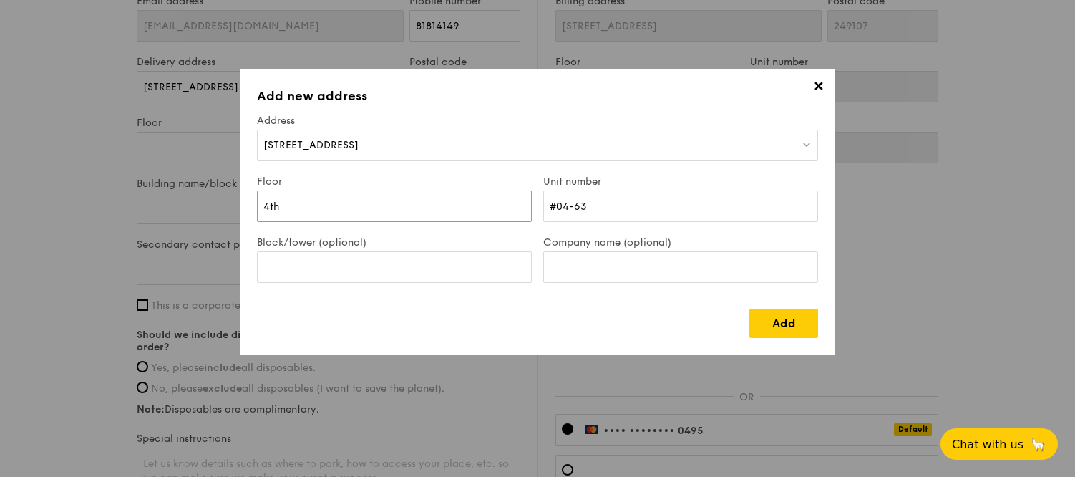
type input "4th"
click at [459, 265] on input "Block/tower (optional)" at bounding box center [394, 266] width 275 height 31
click at [590, 267] on input "Company name (optional)" at bounding box center [680, 266] width 275 height 31
type input "Nekoland by the Pollywogs"
click at [777, 323] on link "Add" at bounding box center [783, 323] width 69 height 29
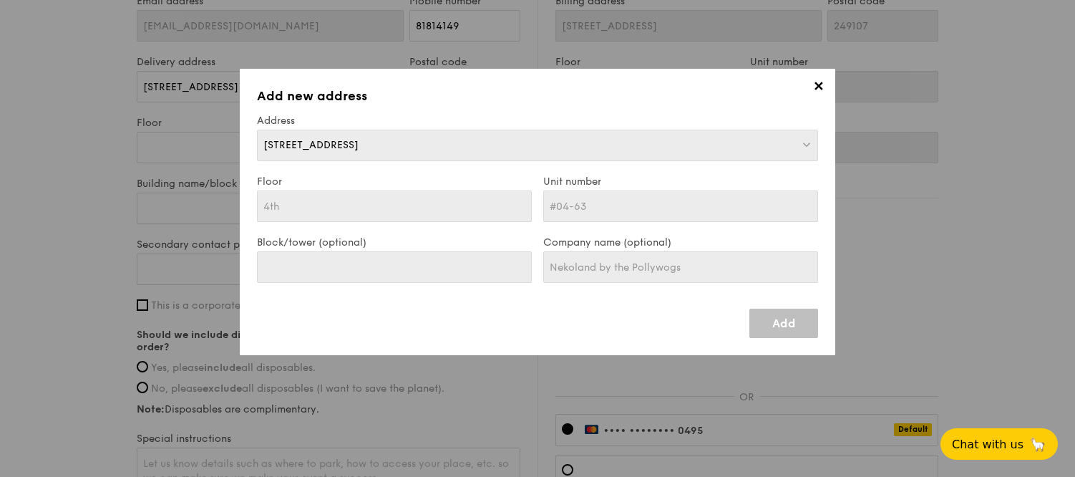
type input "6 Eu Tong Sen Street"
type input "059817"
type input "4th"
type input "#04-63"
type input "6 Eu Tong Sen Street"
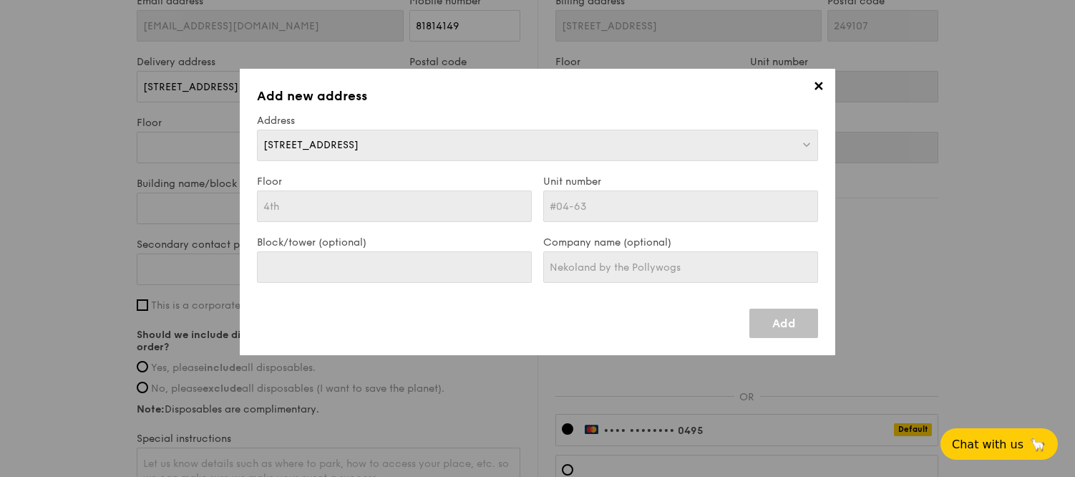
type input "059817"
type input "4th"
type input "#04-63"
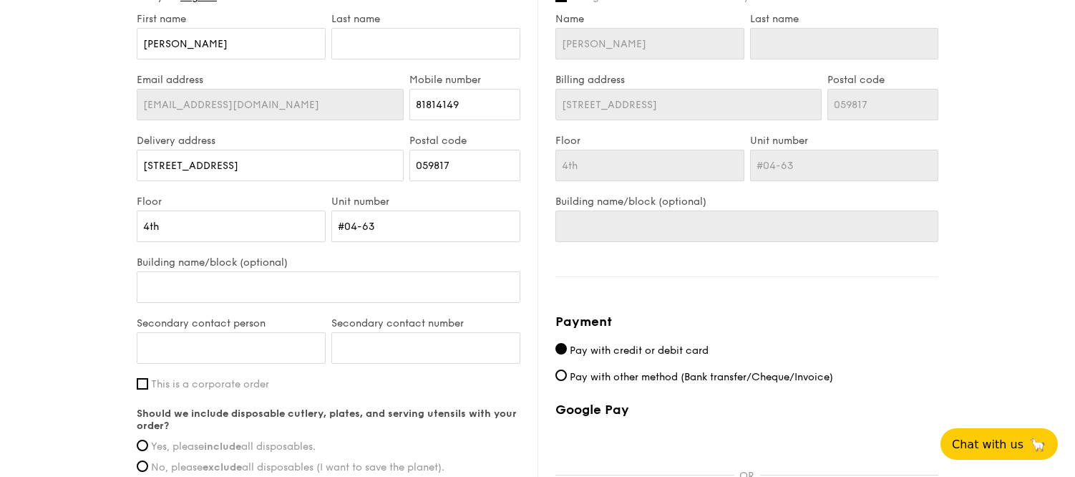
scroll to position [663, 0]
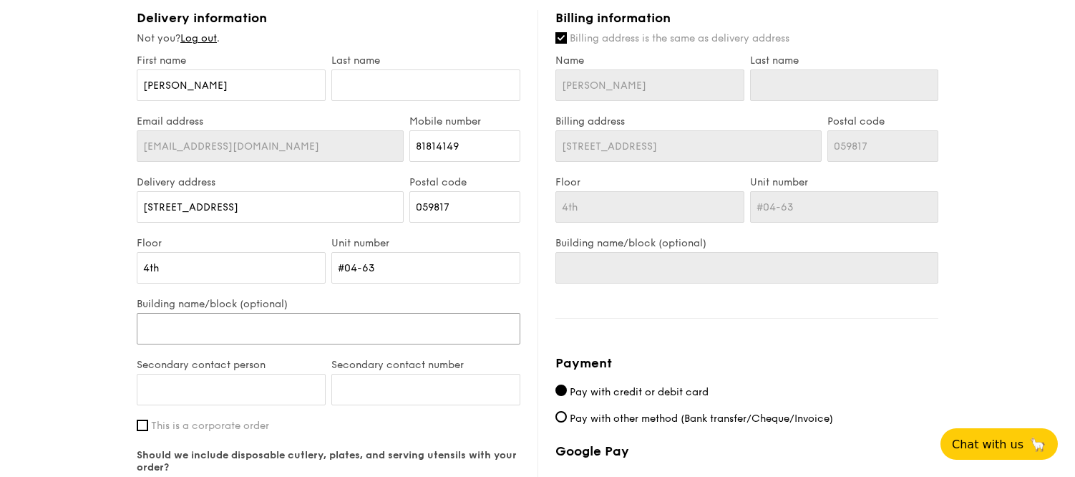
click at [233, 339] on input "Building name/block (optional)" at bounding box center [329, 328] width 384 height 31
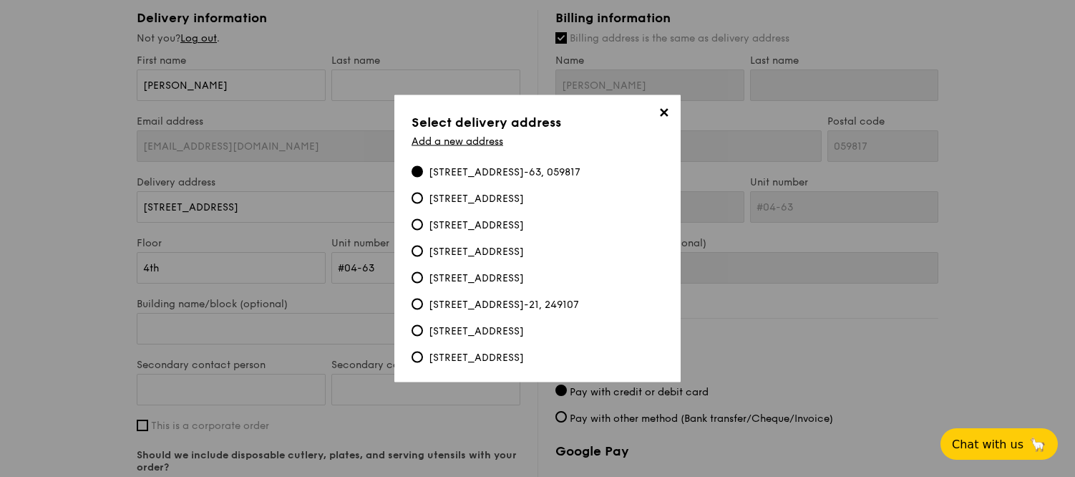
click at [659, 110] on span "✕" at bounding box center [664, 115] width 20 height 20
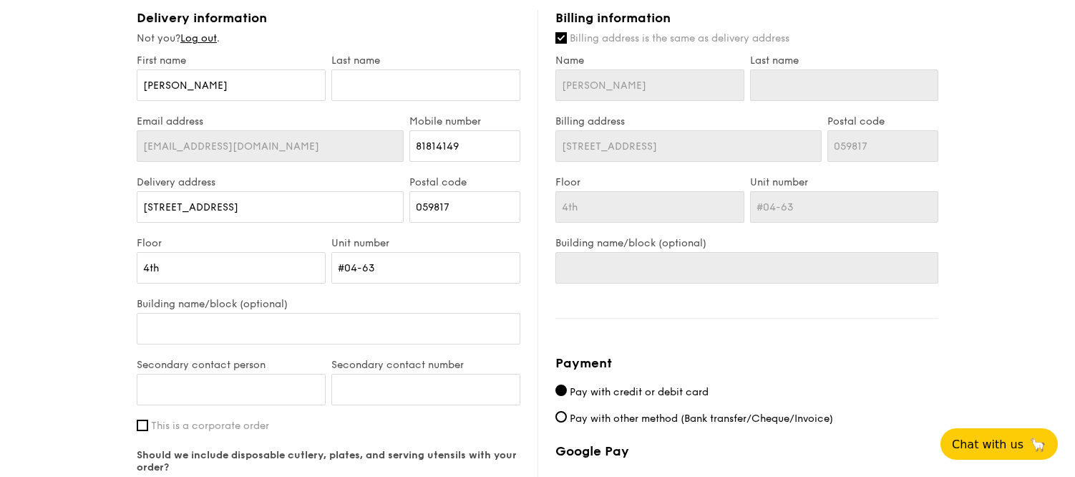
scroll to position [698, 0]
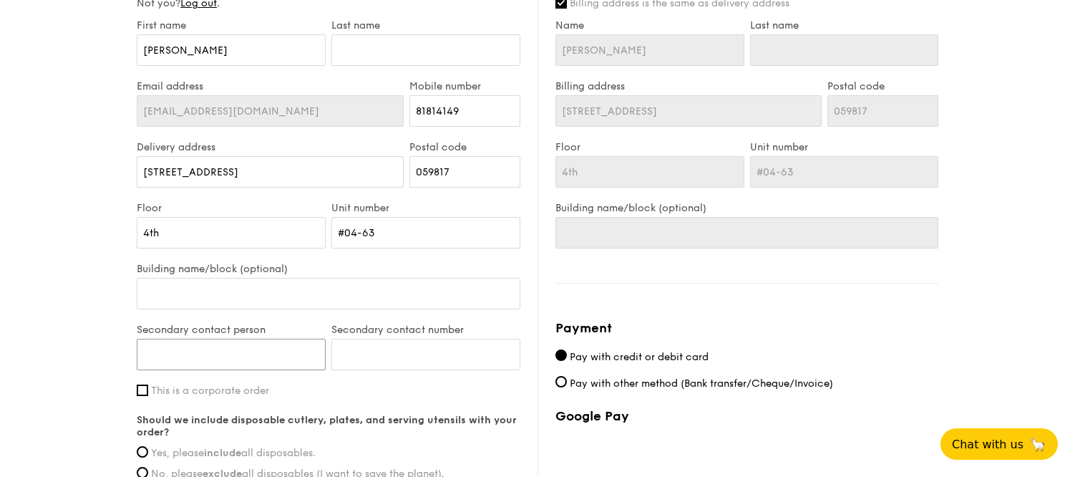
click at [243, 347] on input "Secondary contact person" at bounding box center [231, 354] width 189 height 31
click at [382, 364] on input "Secondary contact number" at bounding box center [425, 354] width 189 height 31
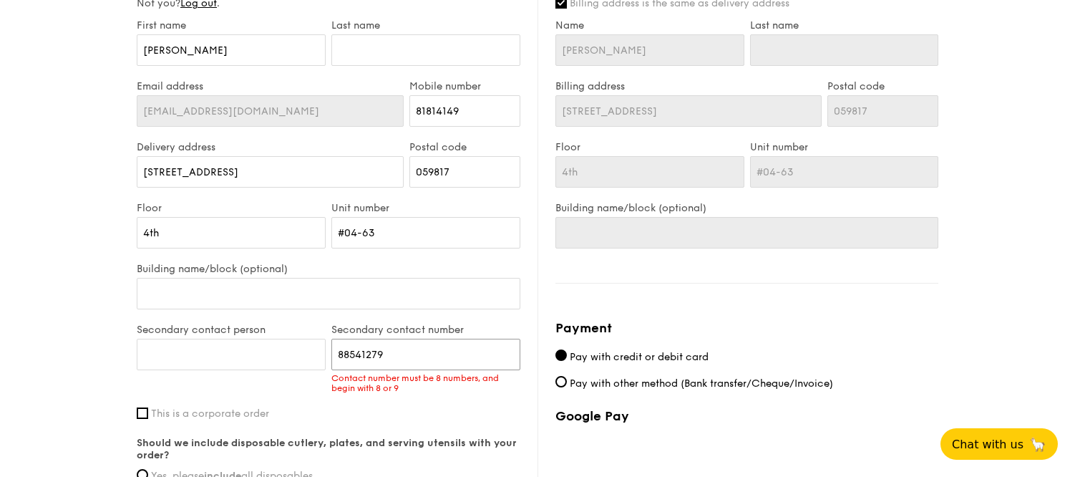
type input "88541279"
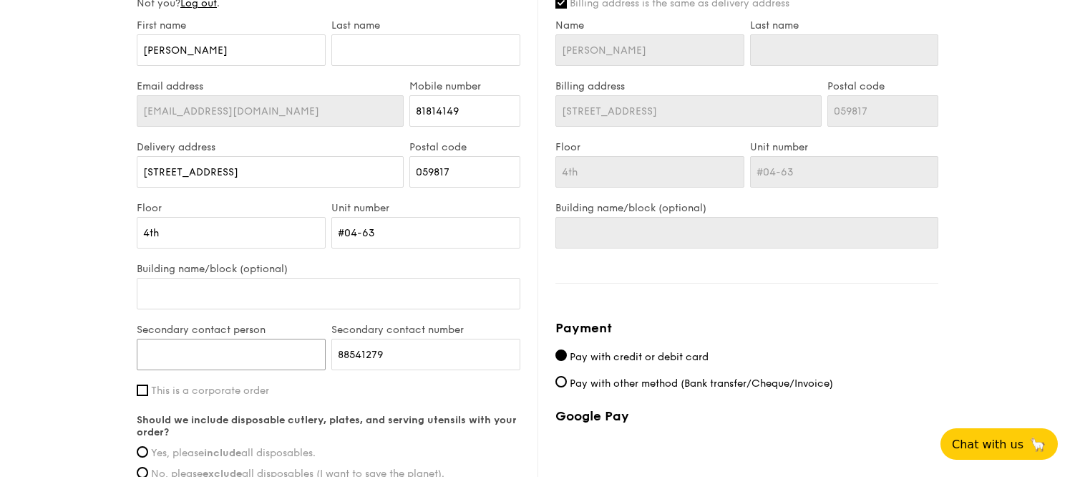
click at [291, 347] on input "Secondary contact person" at bounding box center [231, 354] width 189 height 31
click at [219, 354] on input "The Pollywogs admin" at bounding box center [231, 354] width 189 height 31
type input "The Pollywogs Admin"
click at [56, 324] on div "1 - Select menu 2 - Select items 3 - Check out Mini High Tea $12.30 /guest ($13…" at bounding box center [537, 9] width 1075 height 1414
click at [145, 392] on input "This is a corporate order" at bounding box center [142, 389] width 11 height 11
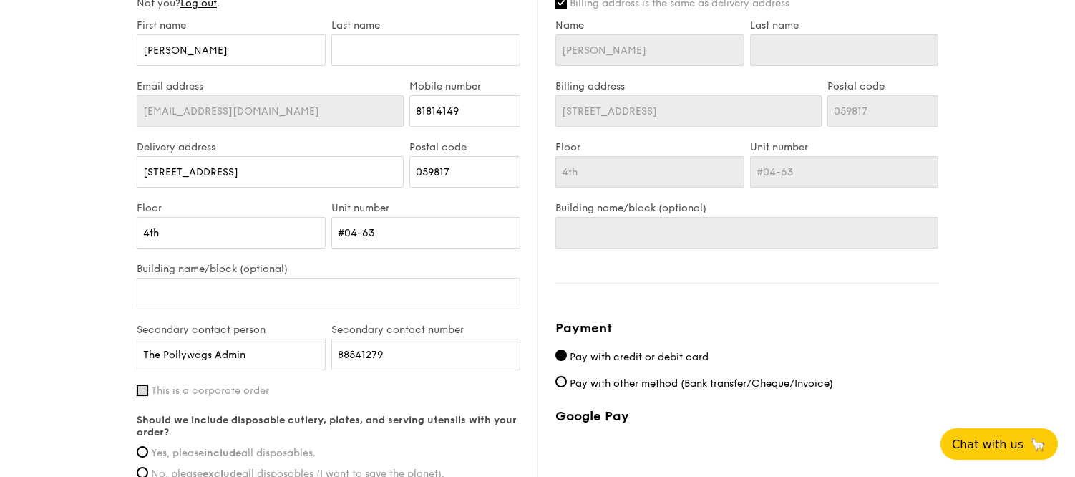
checkbox input "true"
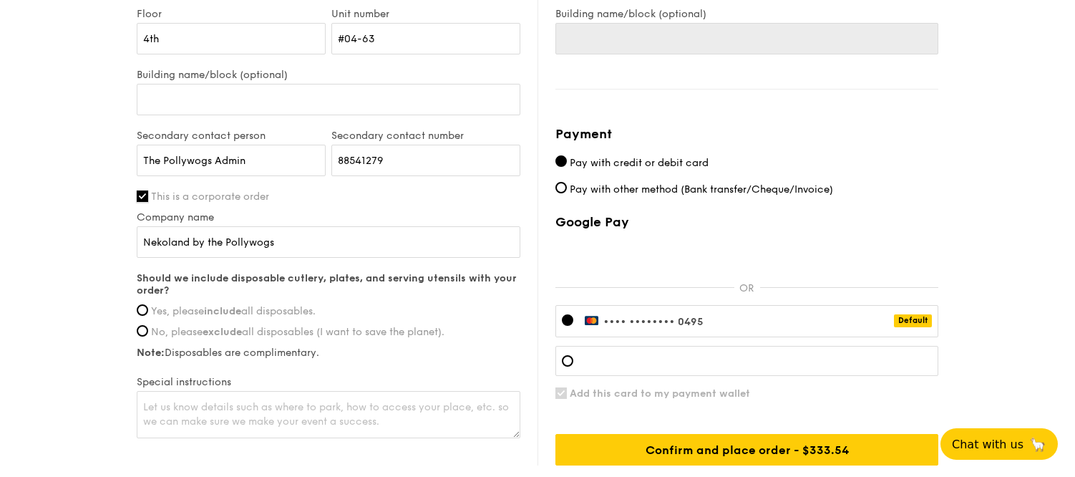
scroll to position [895, 0]
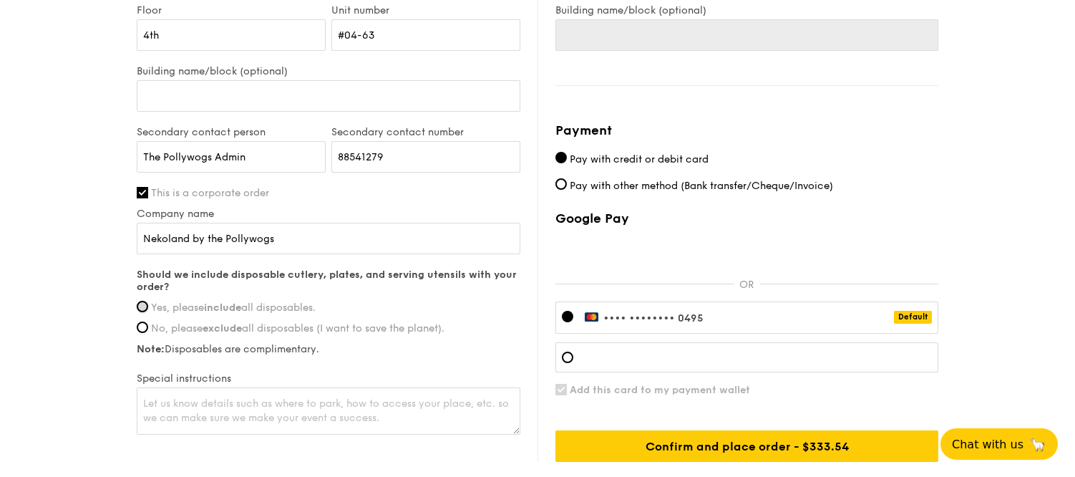
click at [144, 306] on input "Yes, please include all disposables." at bounding box center [142, 306] width 11 height 11
radio input "true"
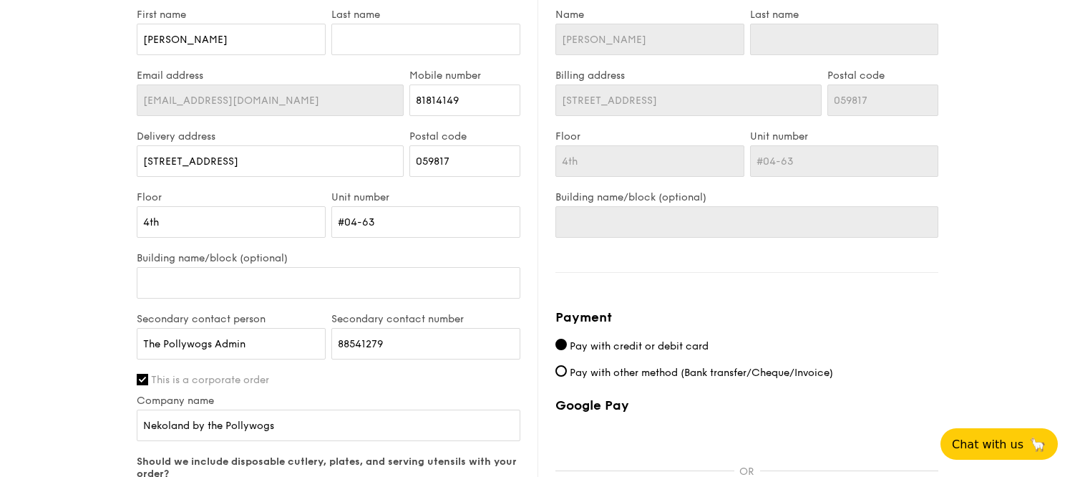
scroll to position [719, 0]
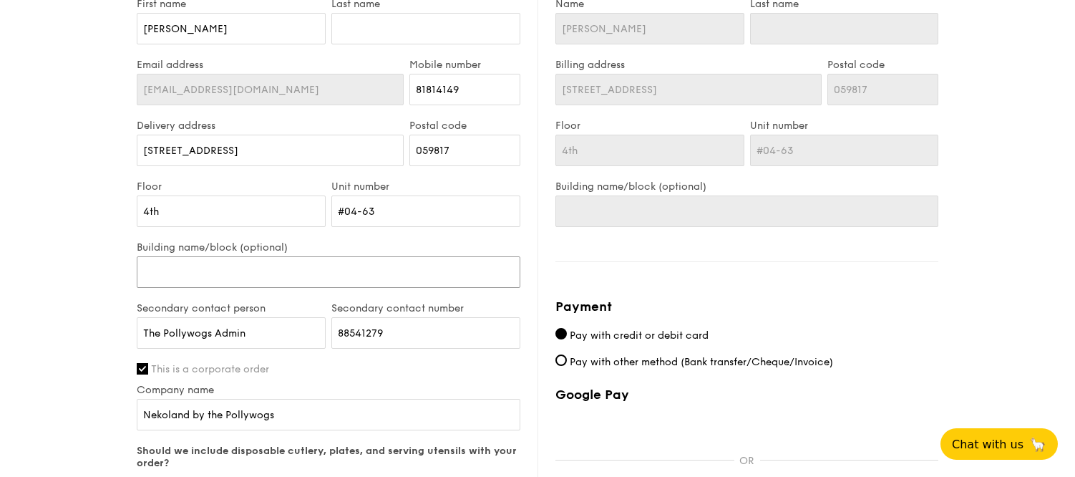
click at [248, 271] on input "Building name/block (optional)" at bounding box center [329, 271] width 384 height 31
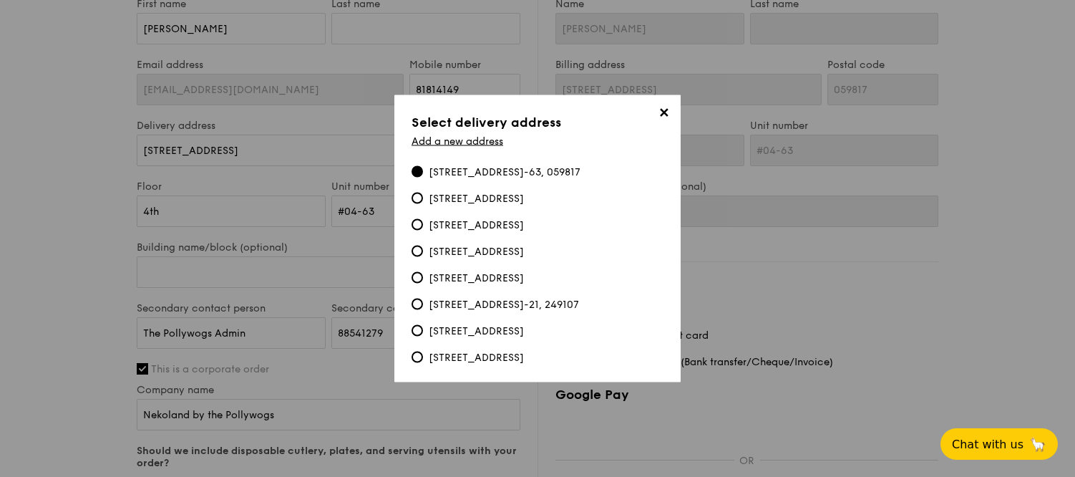
click at [581, 175] on div "6 Eu Tong Sen Street, #4th-#04-63, 059817" at bounding box center [505, 172] width 152 height 14
click at [423, 175] on input "6 Eu Tong Sen Street, #4th-#04-63, 059817" at bounding box center [417, 171] width 11 height 11
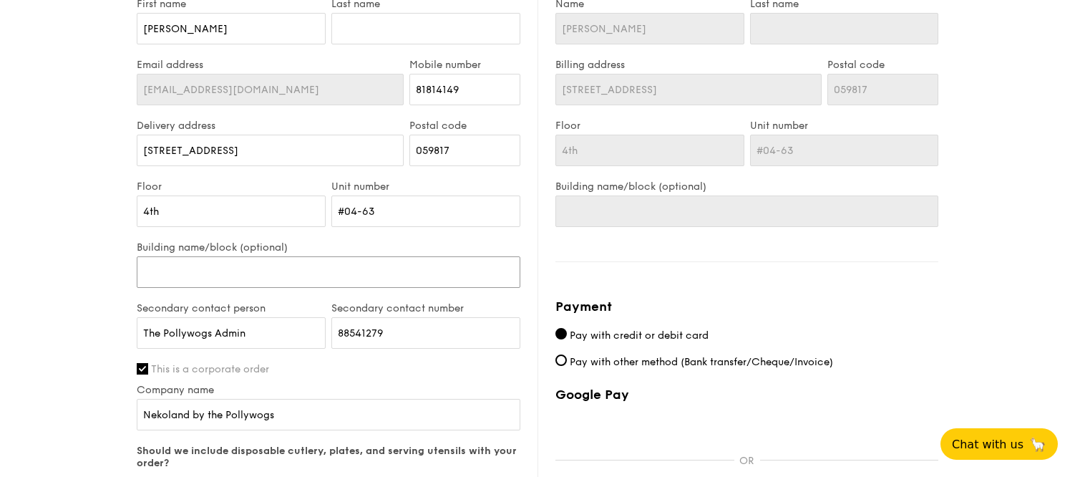
click at [255, 271] on input "Building name/block (optional)" at bounding box center [329, 271] width 384 height 31
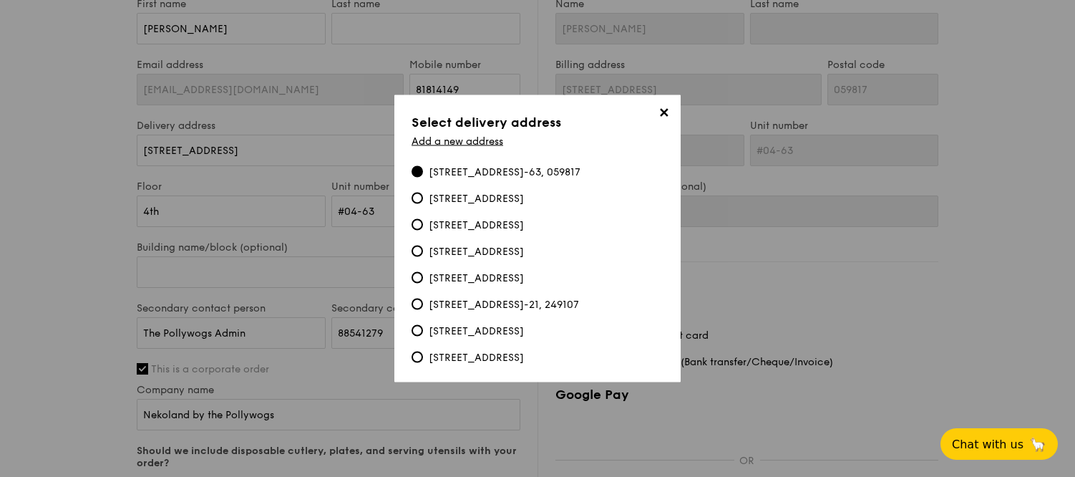
click at [667, 115] on span "✕" at bounding box center [664, 115] width 20 height 20
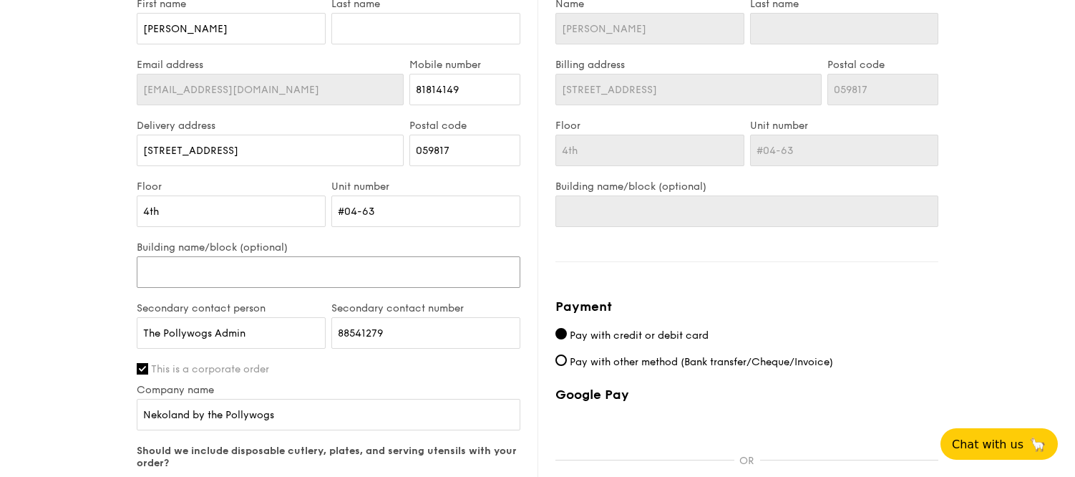
click at [214, 279] on input "Building name/block (optional)" at bounding box center [329, 271] width 384 height 31
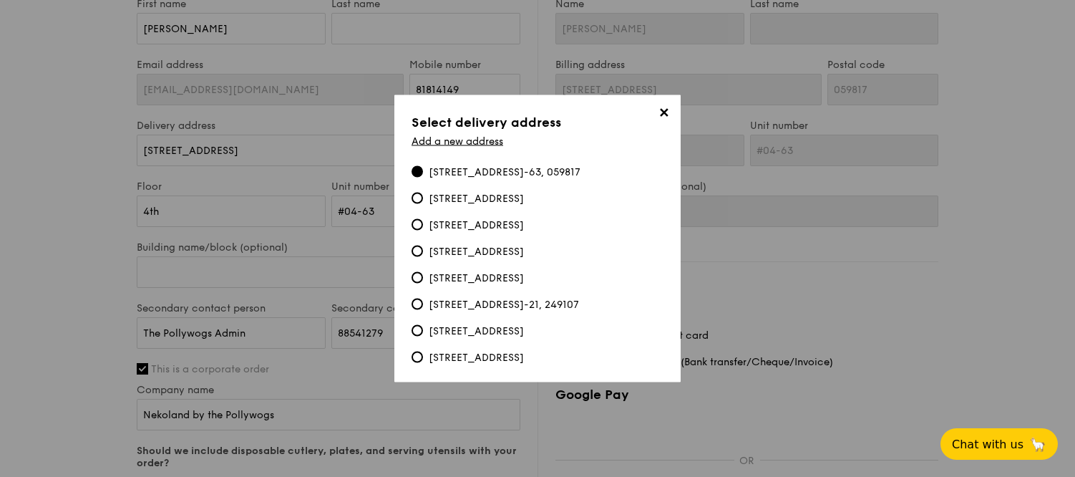
click at [660, 114] on span "✕" at bounding box center [664, 115] width 20 height 20
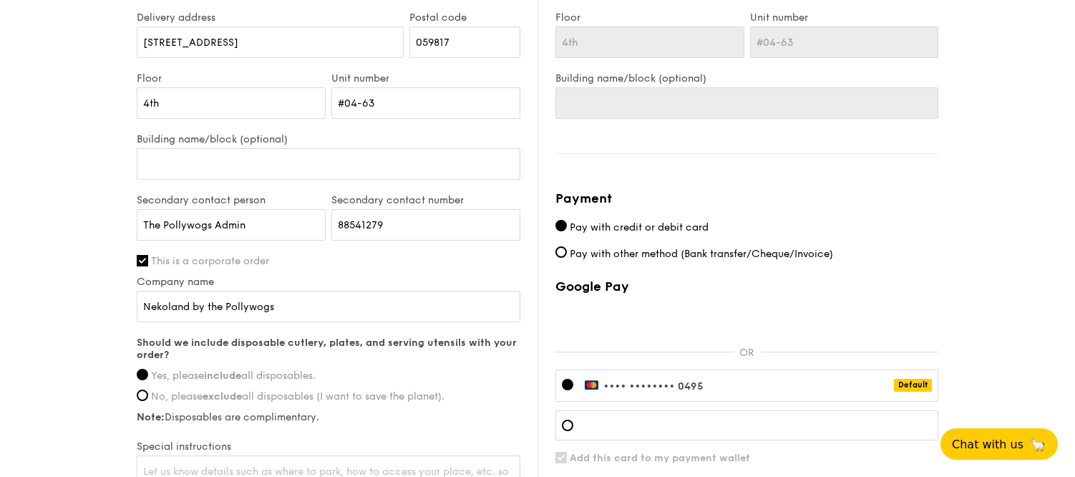
scroll to position [994, 0]
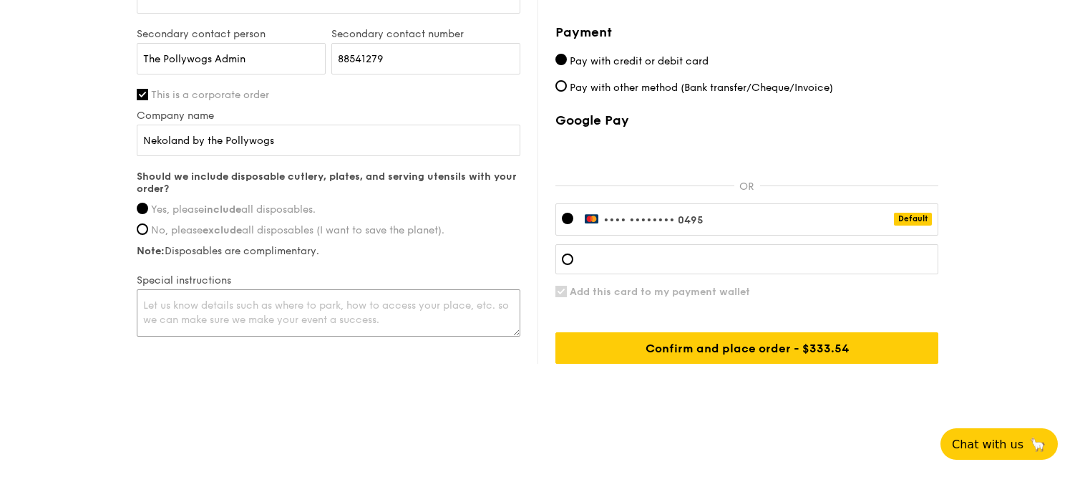
click at [414, 320] on textarea at bounding box center [329, 312] width 384 height 47
type textarea "If possible, please delivery"
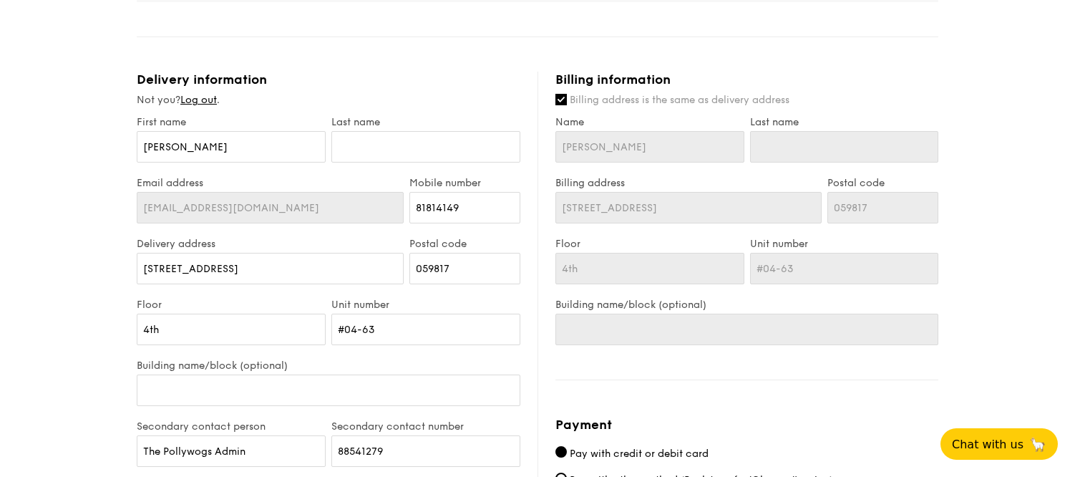
scroll to position [604, 0]
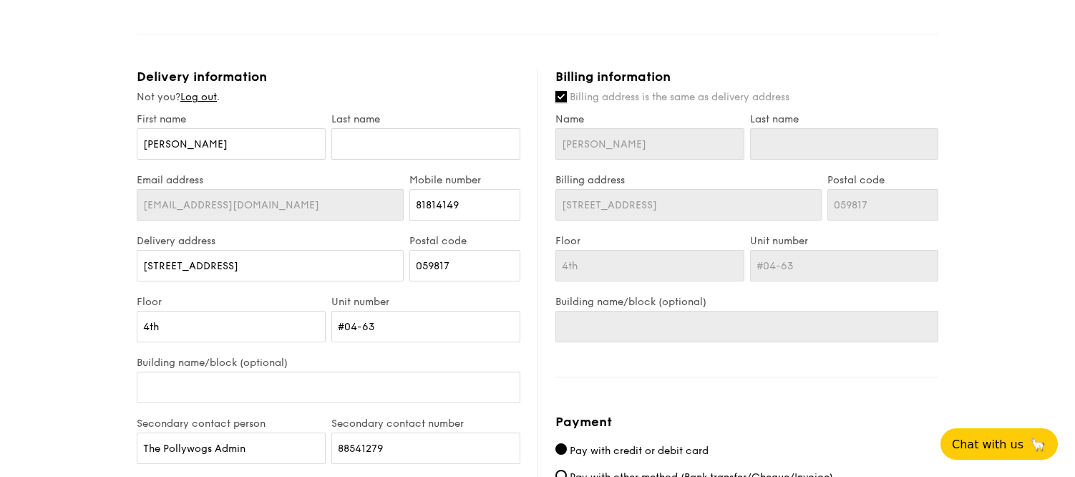
click at [560, 96] on input "Billing address is the same as delivery address" at bounding box center [560, 96] width 11 height 11
checkbox input "false"
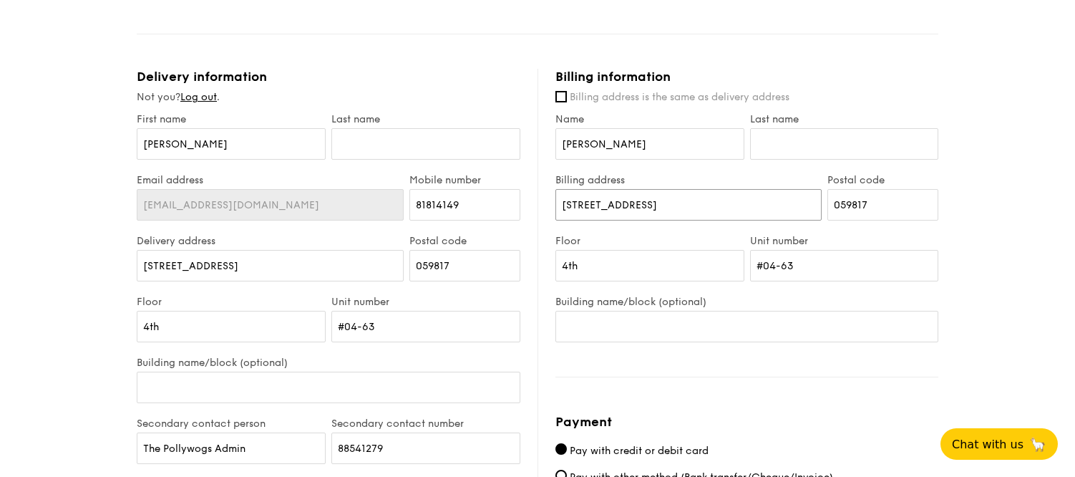
click at [602, 201] on input "6 Eu Tong Sen Street" at bounding box center [688, 204] width 266 height 31
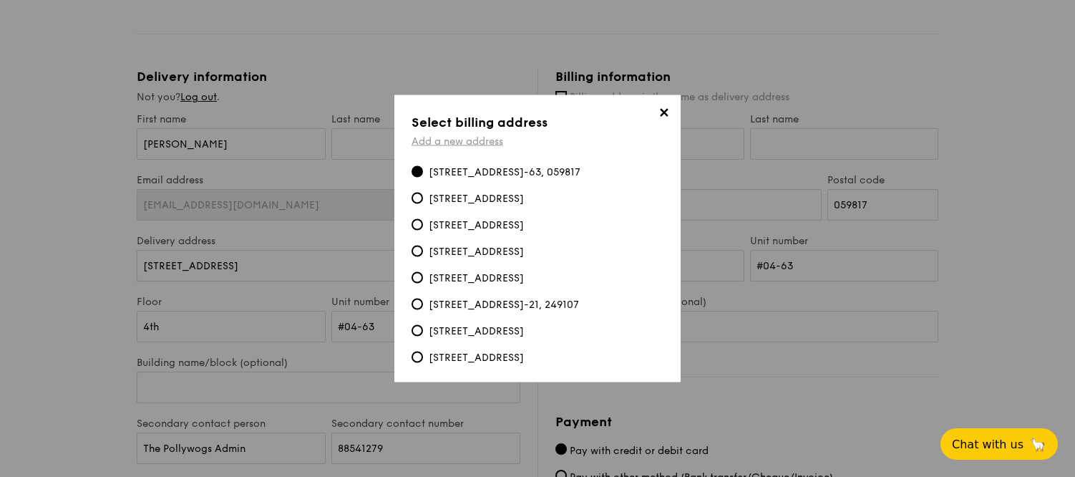
click at [455, 146] on link "Add a new address" at bounding box center [458, 141] width 92 height 12
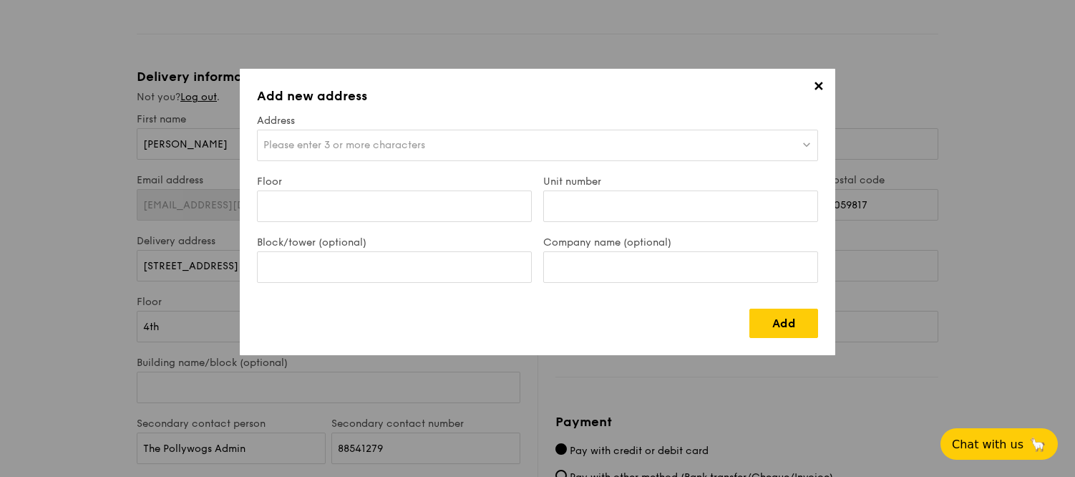
click at [394, 146] on span "Please enter 3 or more characters" at bounding box center [344, 145] width 162 height 12
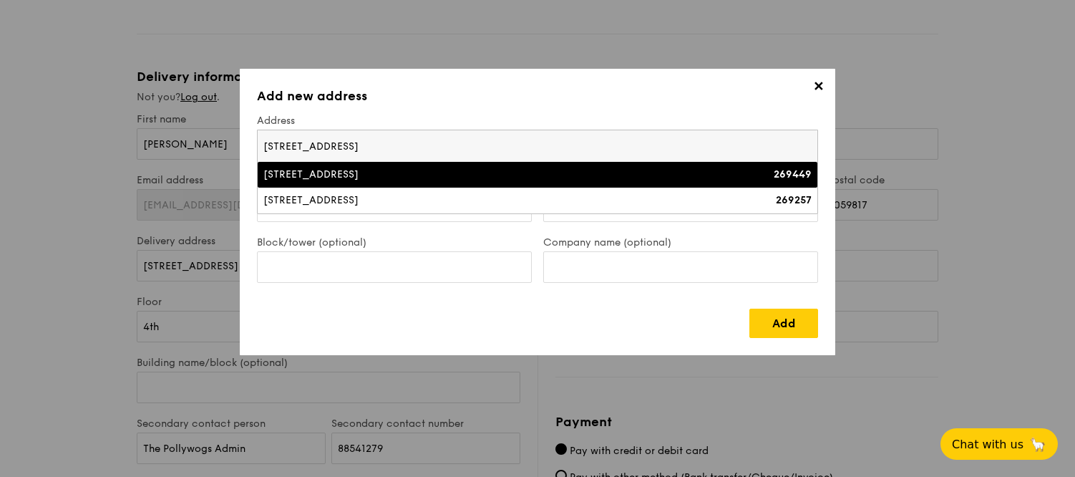
type input "38 coronation road"
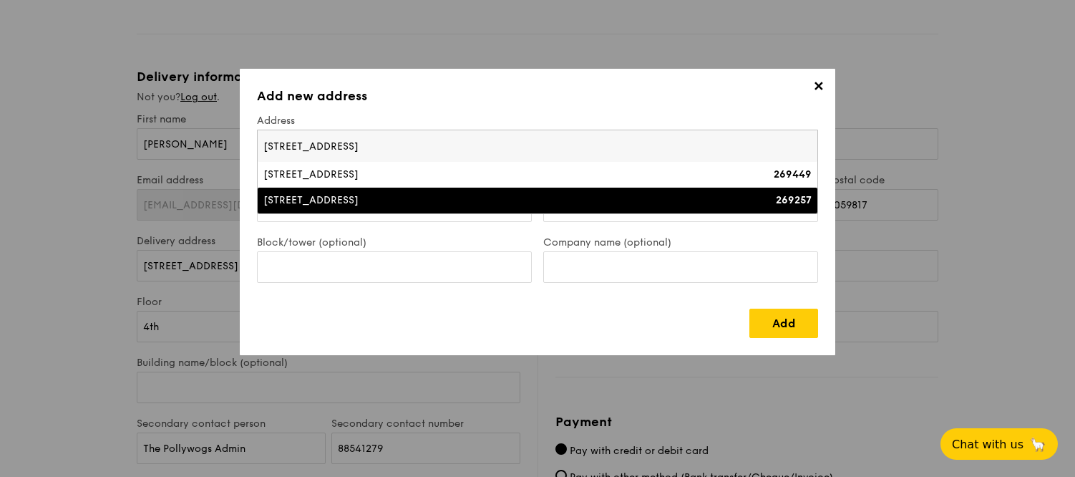
click at [389, 194] on div "38 Coronation Road West" at bounding box center [469, 200] width 412 height 14
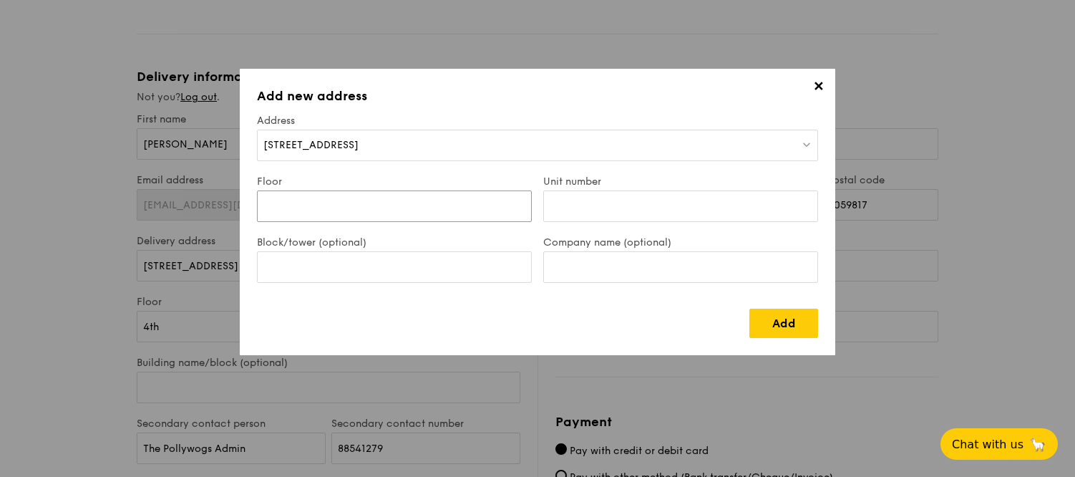
click at [350, 205] on input "Floor" at bounding box center [394, 205] width 275 height 31
type input "5th"
type input "05-02"
click at [414, 254] on input "Block/tower (optional)" at bounding box center [394, 266] width 275 height 31
click at [766, 307] on div "Add" at bounding box center [537, 317] width 561 height 41
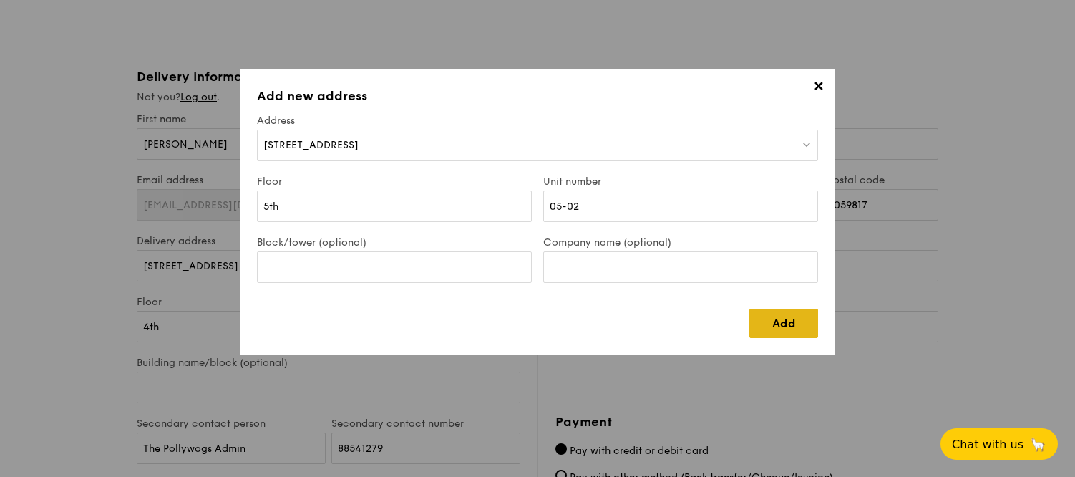
click at [772, 316] on link "Add" at bounding box center [783, 323] width 69 height 29
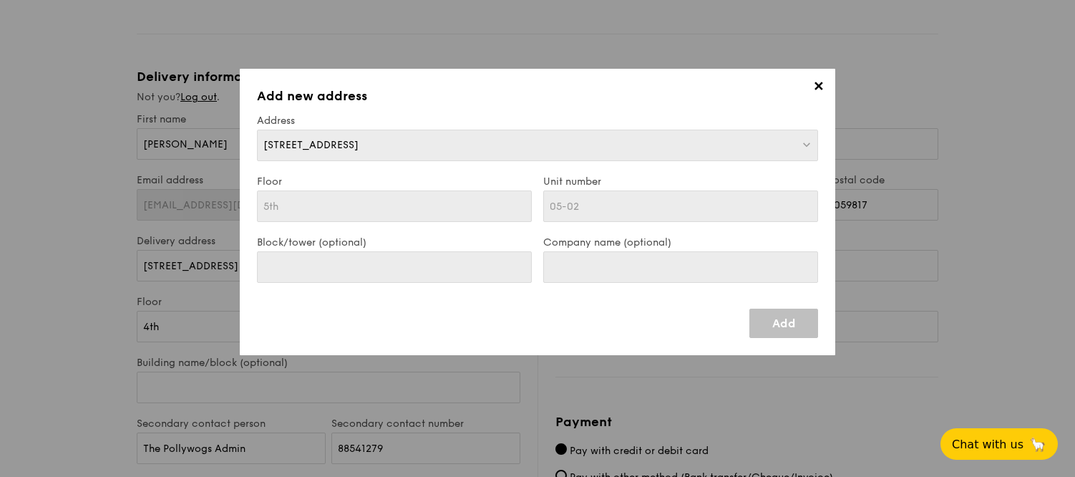
type input "38 Coronation Road West"
type input "269257"
type input "5th"
type input "05-02"
type input "38 Coronation Road West"
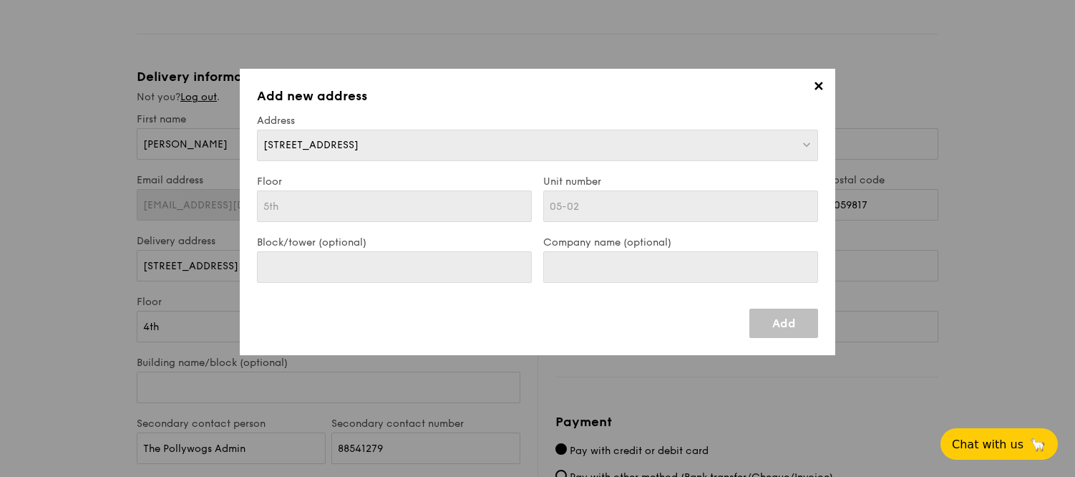
type input "269257"
type input "5th"
type input "05-02"
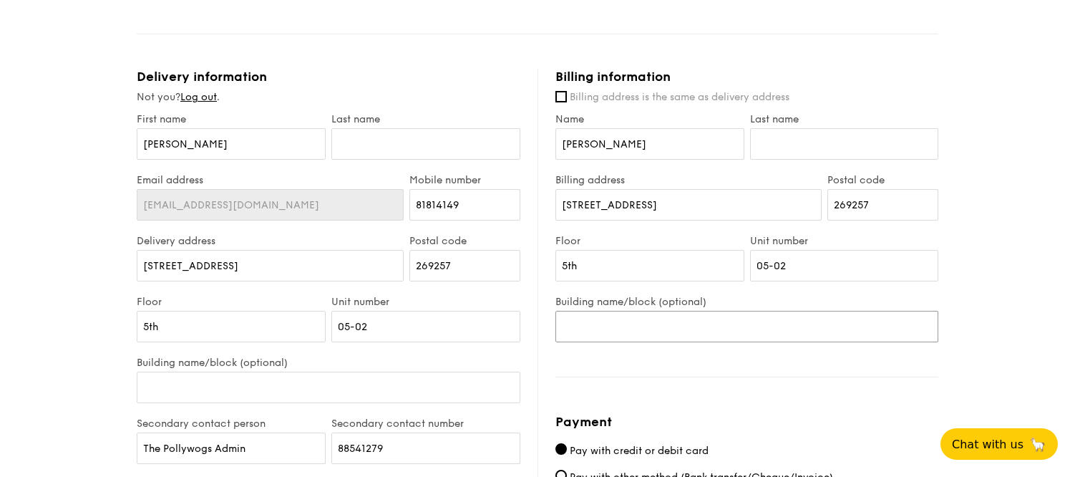
click at [621, 328] on input "Building name/block (optional)" at bounding box center [746, 326] width 383 height 31
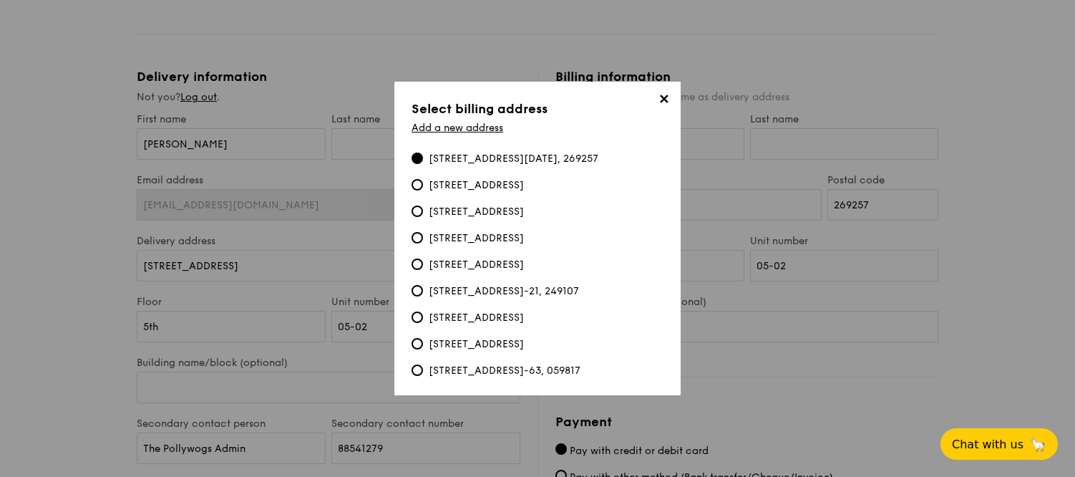
click at [662, 99] on span "✕" at bounding box center [664, 102] width 20 height 20
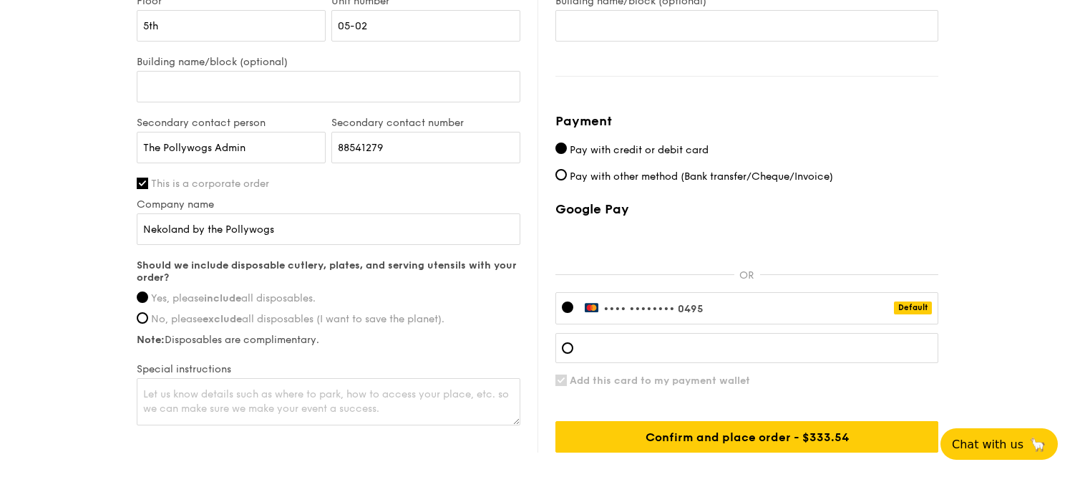
scroll to position [905, 0]
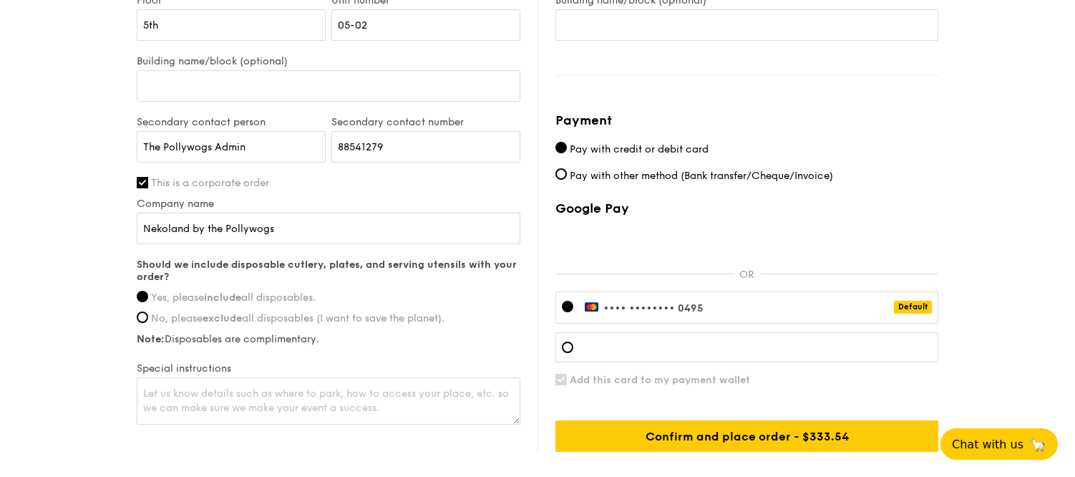
click at [836, 299] on div "•••• •••• •••• 0495 Default" at bounding box center [746, 307] width 383 height 32
click at [570, 344] on div at bounding box center [567, 346] width 11 height 11
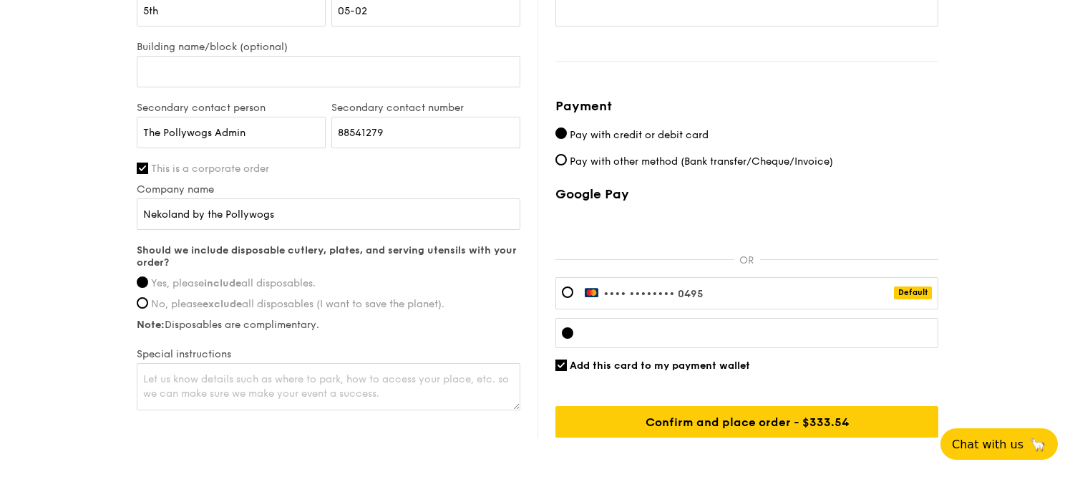
scroll to position [994, 0]
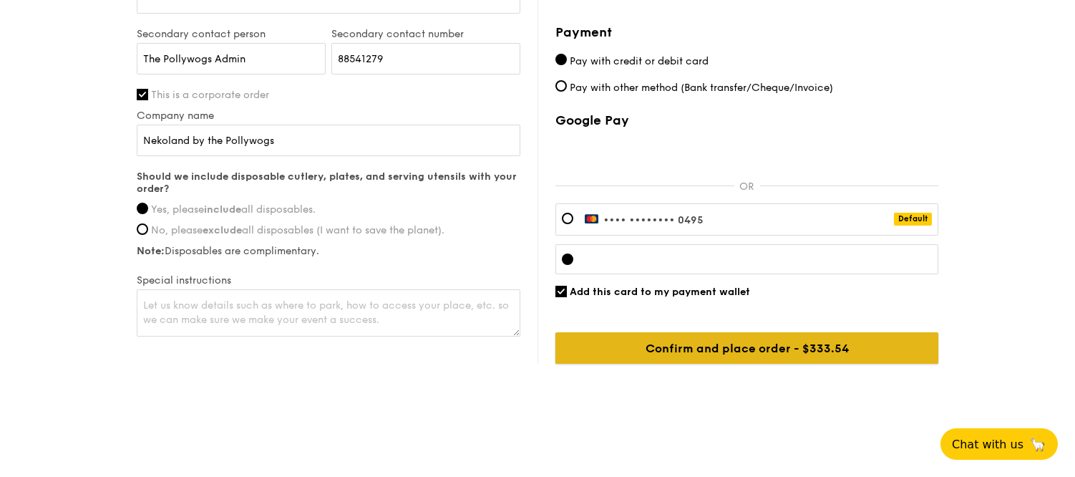
click at [709, 346] on input "Confirm and place order - $333.54" at bounding box center [746, 347] width 383 height 31
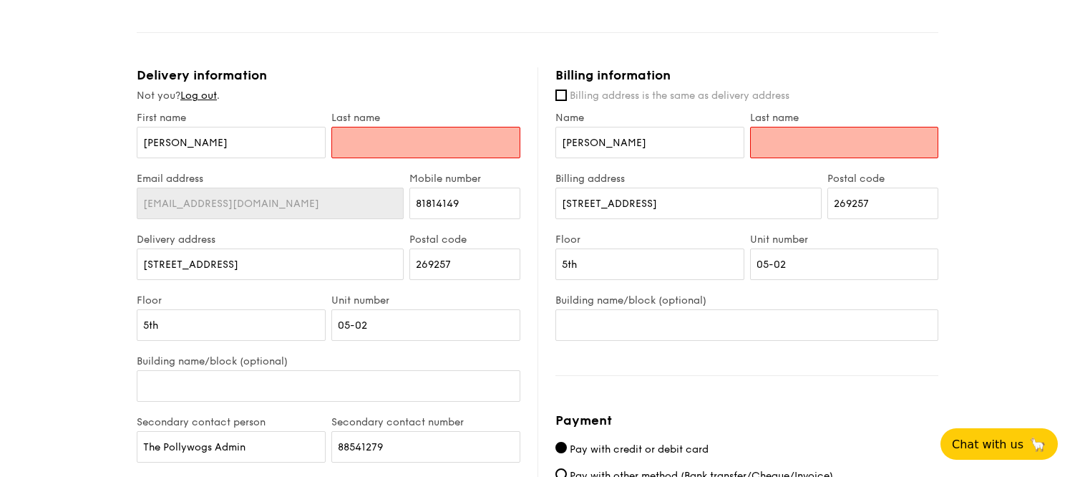
scroll to position [602, 0]
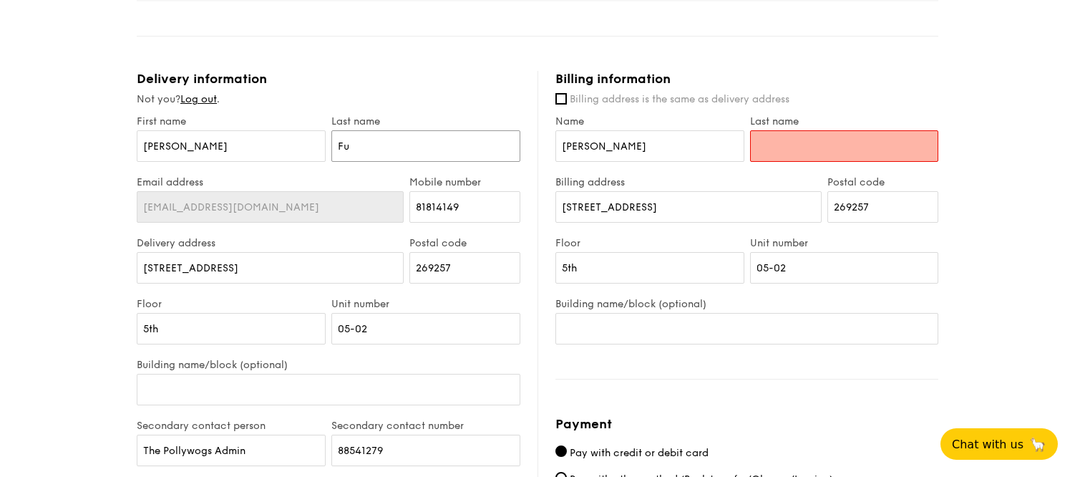
type input "Fu"
click at [813, 139] on input "Last name" at bounding box center [844, 145] width 189 height 31
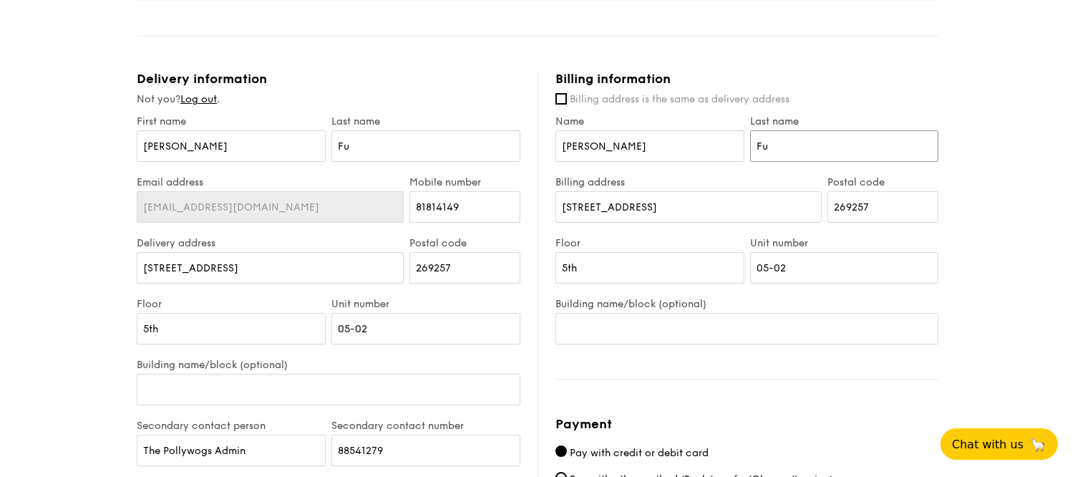
type input "Fu"
click at [951, 163] on div "1 - Select menu 2 - Select items 3 - Check out Mini High Tea $12.30 /guest ($13…" at bounding box center [537, 105] width 1075 height 1414
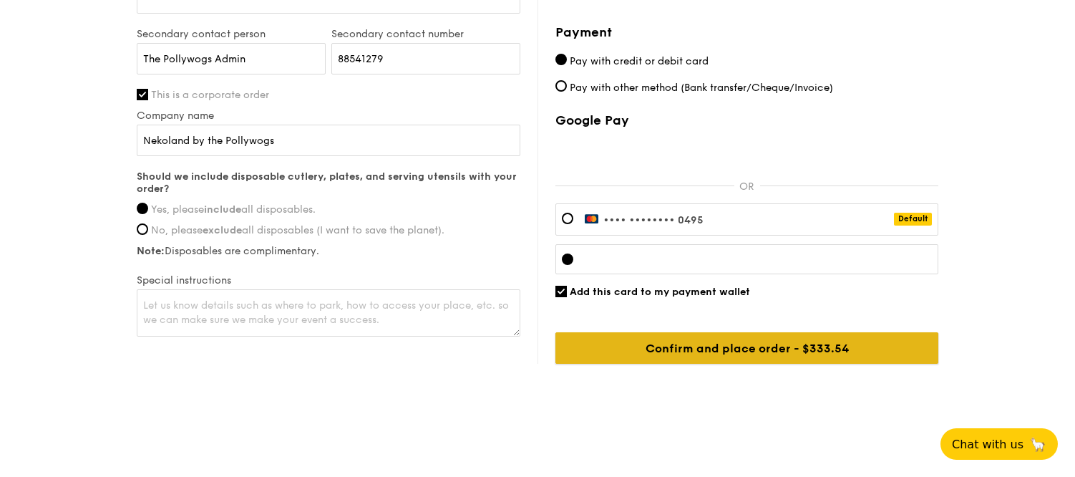
click at [721, 354] on input "Confirm and place order - $333.54" at bounding box center [746, 347] width 383 height 31
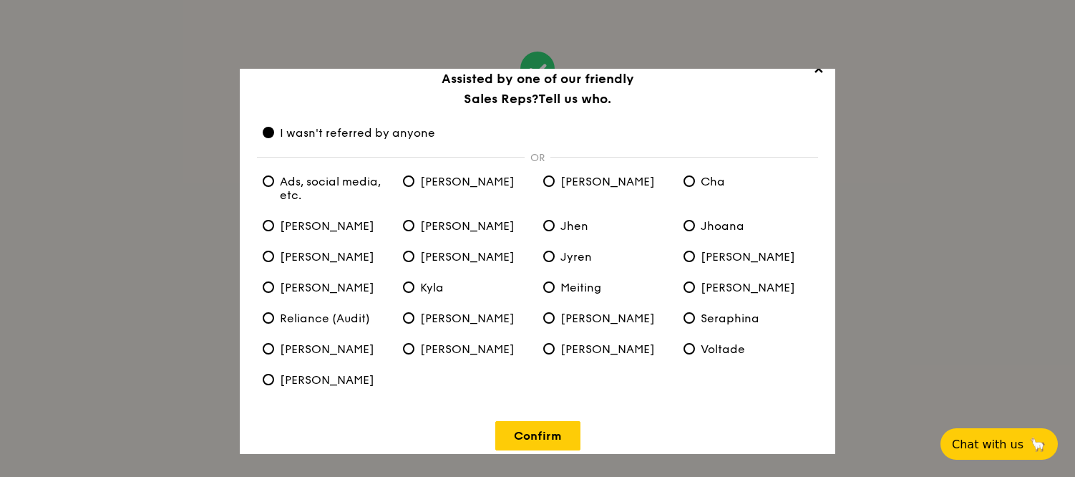
scroll to position [31, 0]
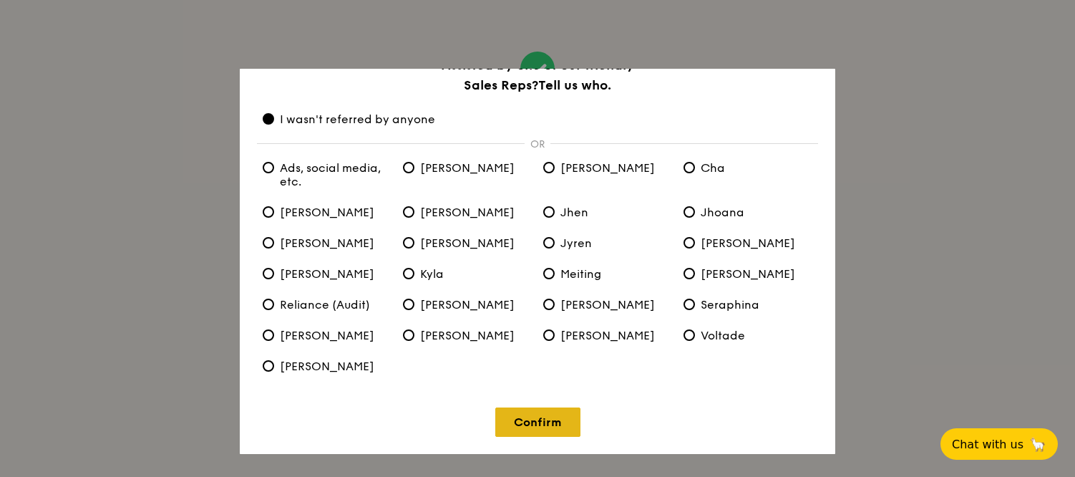
click at [526, 419] on link "Confirm" at bounding box center [537, 421] width 85 height 29
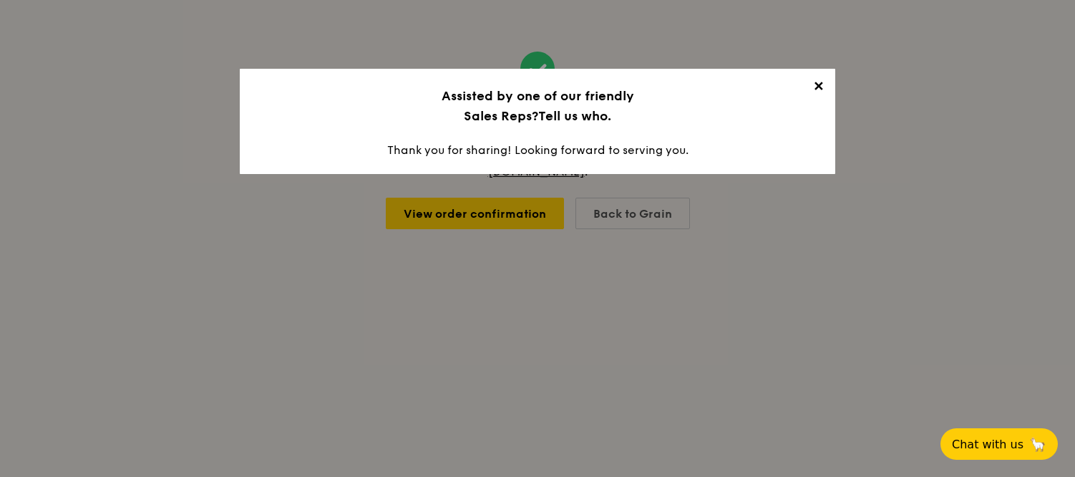
click at [816, 86] on span "✕" at bounding box center [818, 89] width 20 height 20
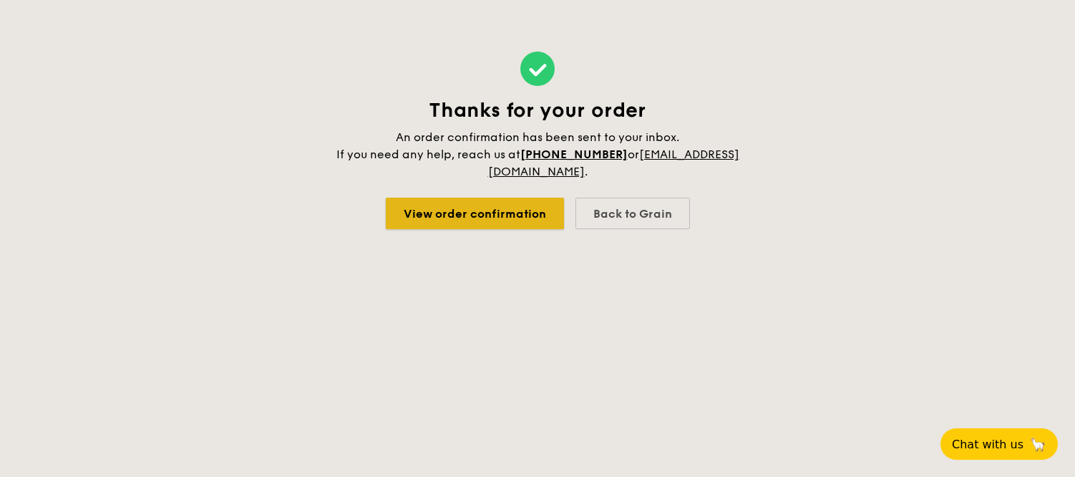
click at [515, 199] on link "View order confirmation" at bounding box center [475, 213] width 178 height 31
